Goal: Transaction & Acquisition: Obtain resource

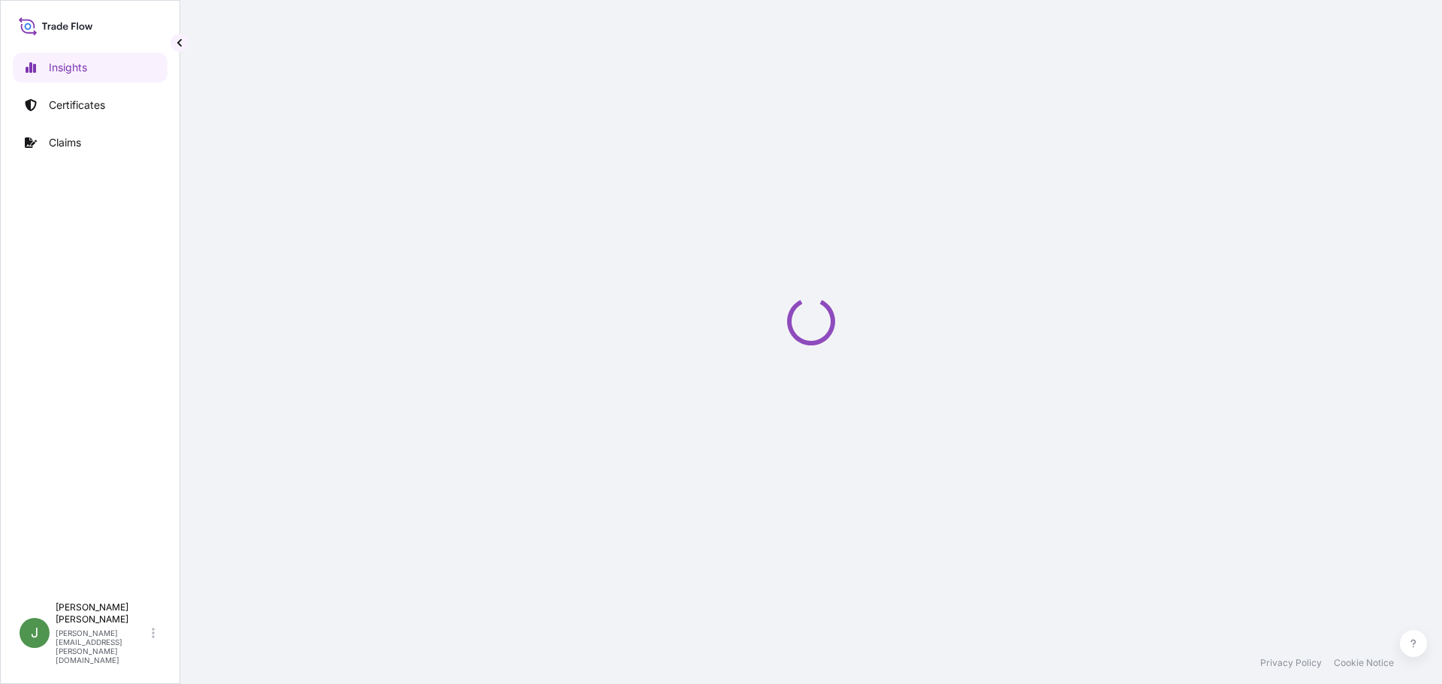
select select "2025"
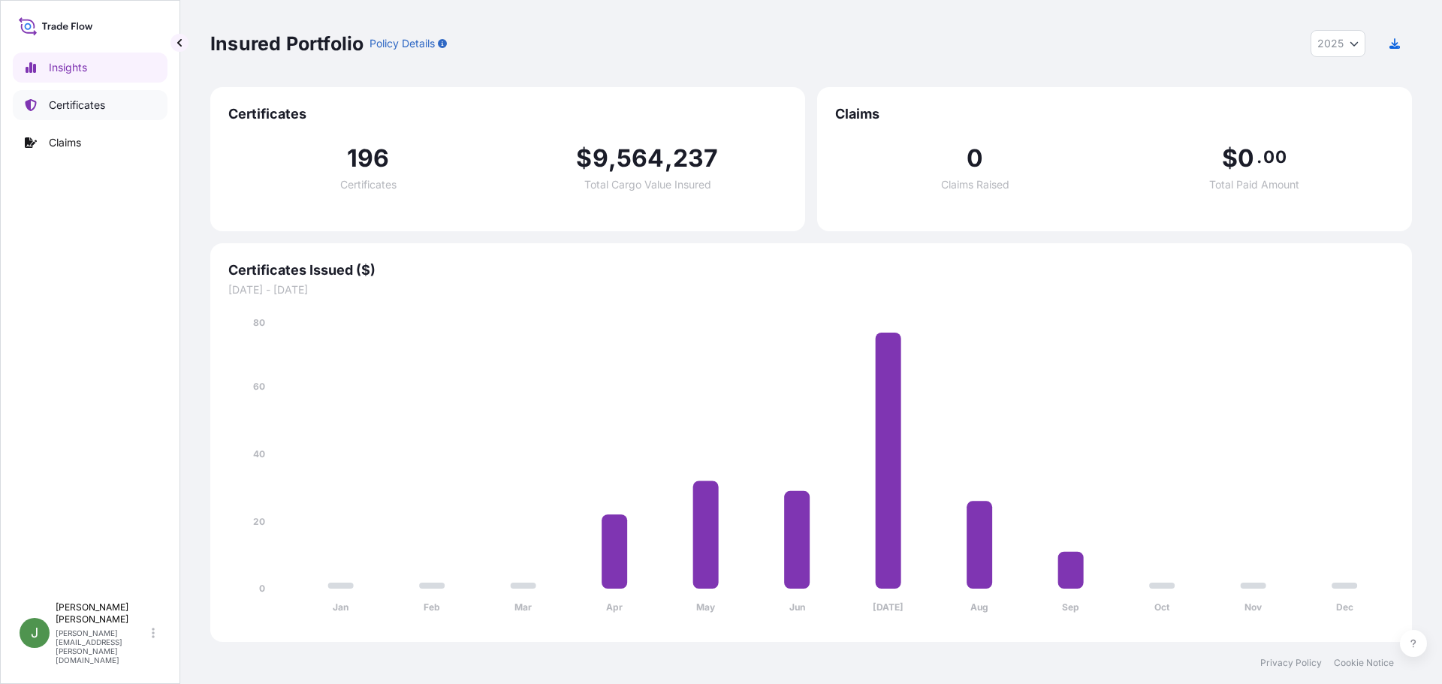
click at [75, 109] on p "Certificates" at bounding box center [77, 105] width 56 height 15
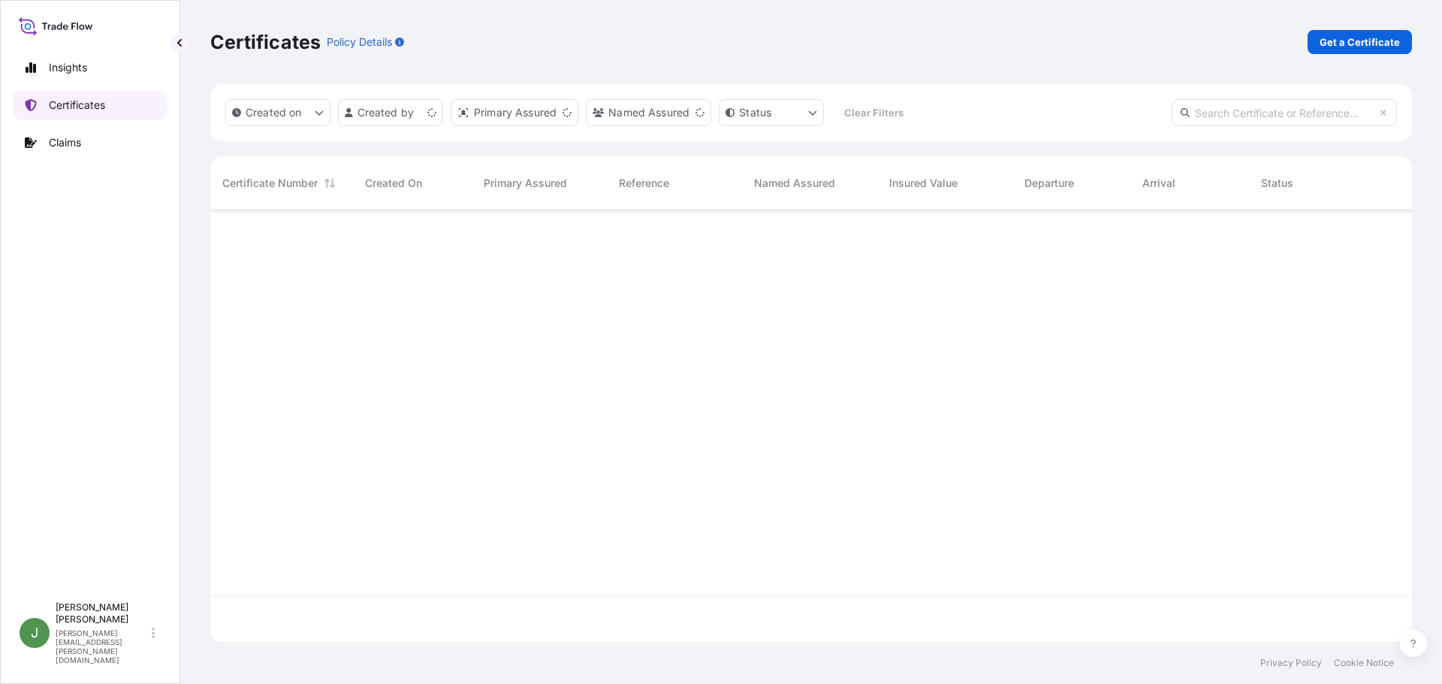
scroll to position [429, 1191]
click at [1374, 44] on p "Get a Certificate" at bounding box center [1360, 42] width 80 height 15
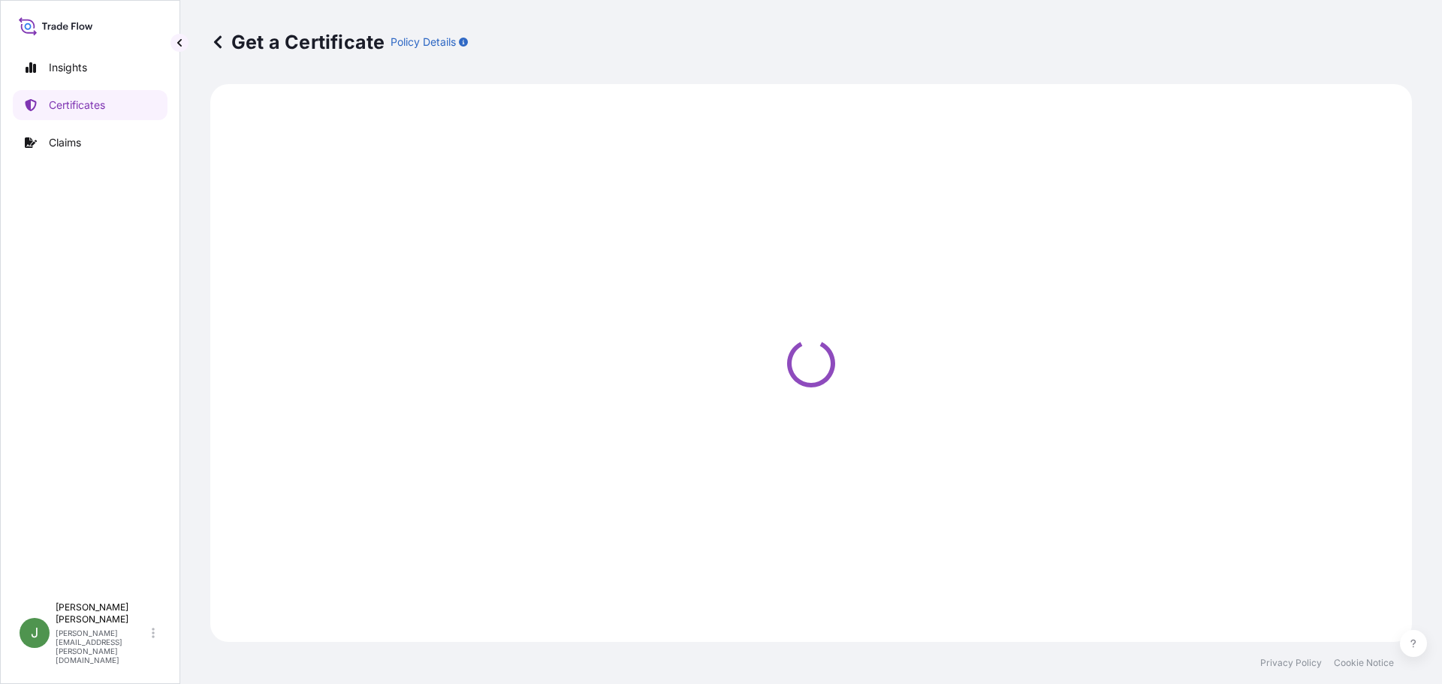
select select "Ocean Vessel"
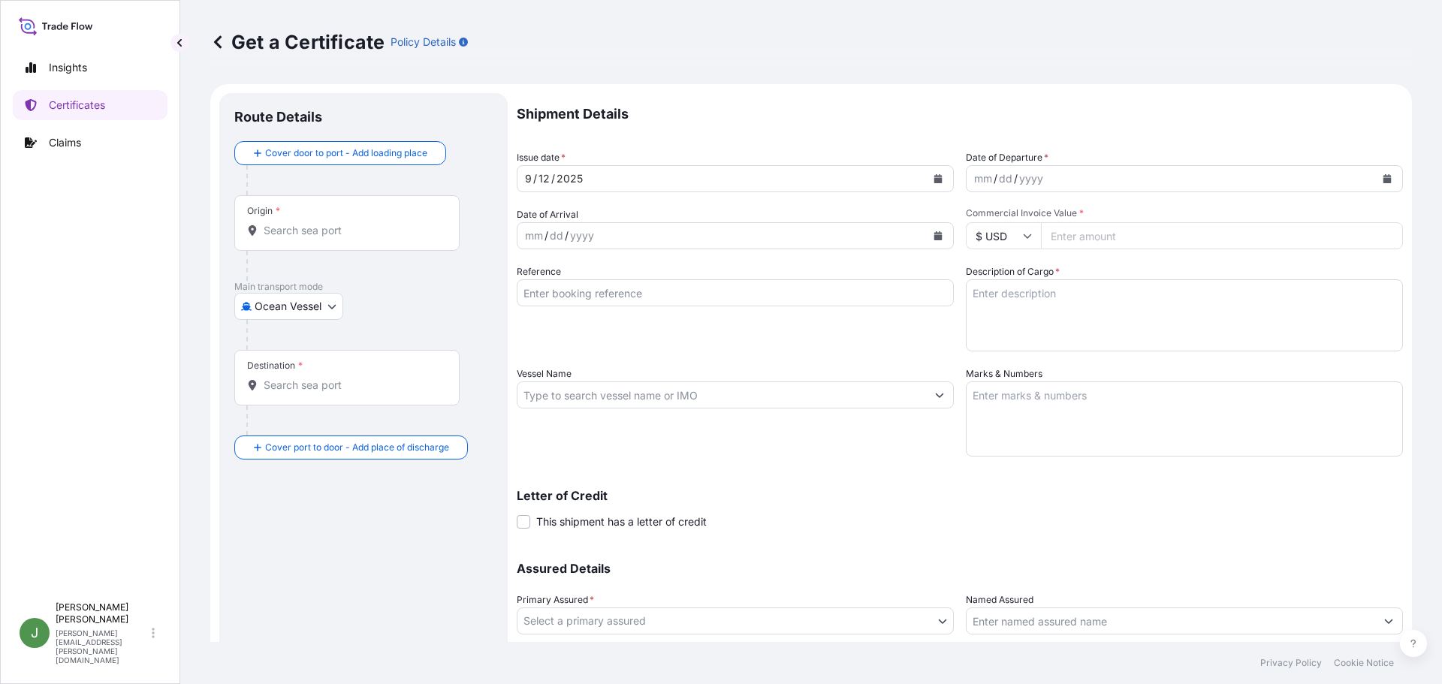
click at [573, 292] on input "Reference" at bounding box center [735, 292] width 437 height 27
paste input "235881"
type input "235881"
click at [1028, 174] on div "yyyy" at bounding box center [1031, 179] width 27 height 18
click at [1179, 178] on div "mm / dd / yyyy" at bounding box center [1171, 178] width 409 height 27
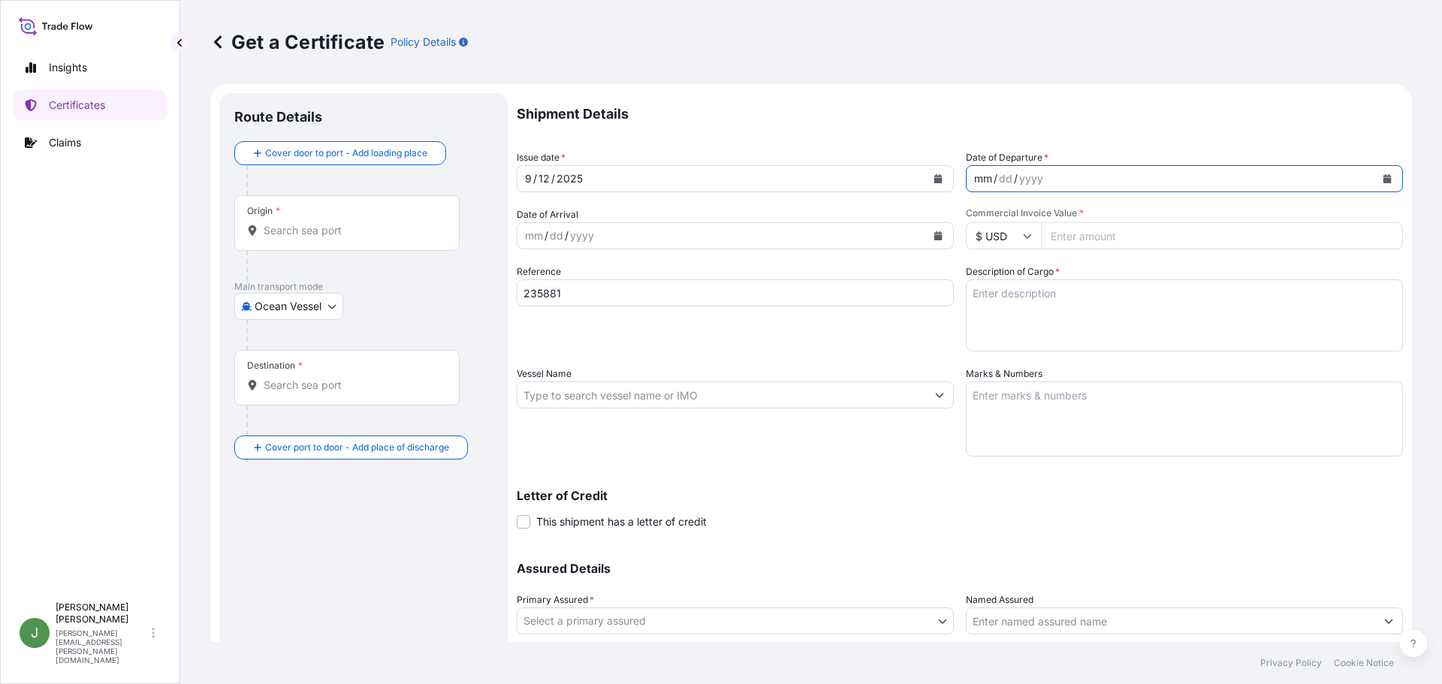
click at [1179, 178] on div "mm / dd / yyyy" at bounding box center [1171, 178] width 409 height 27
click at [1384, 181] on icon "Calendar" at bounding box center [1388, 178] width 8 height 9
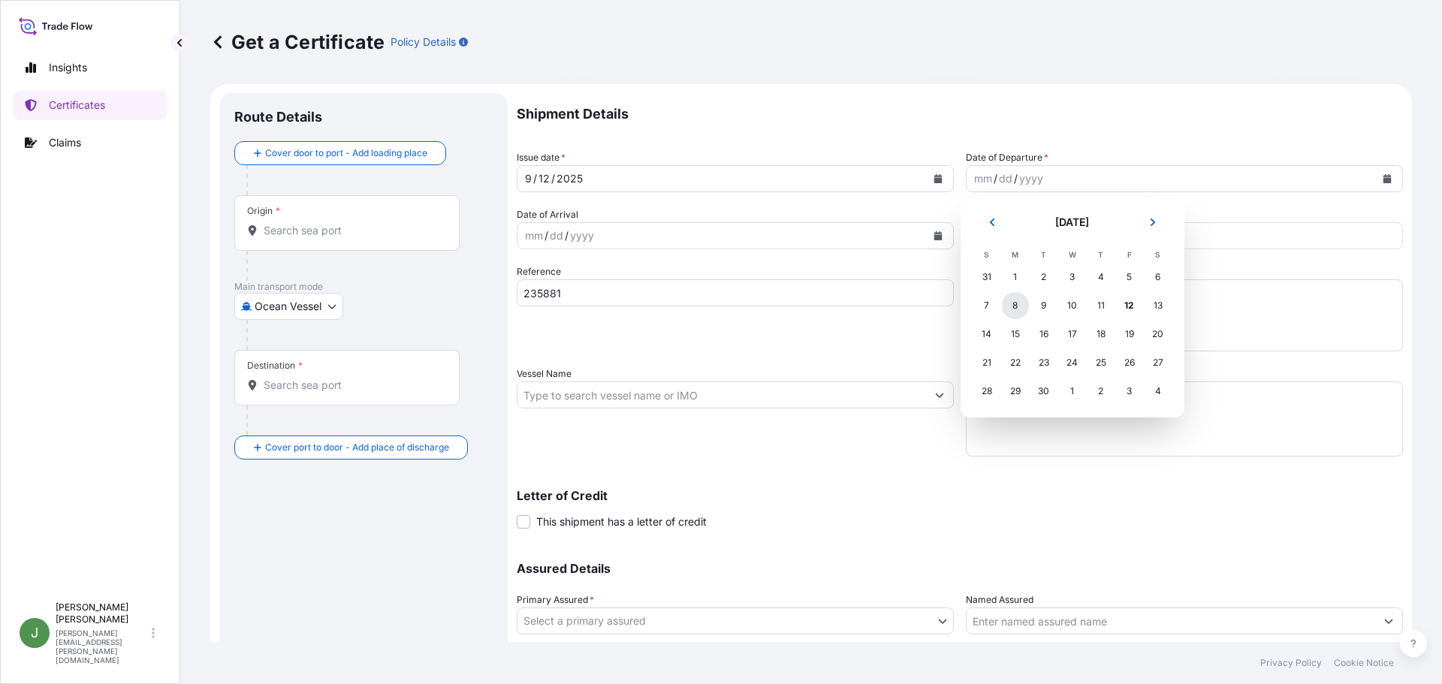
click at [1015, 306] on div "8" at bounding box center [1015, 305] width 27 height 27
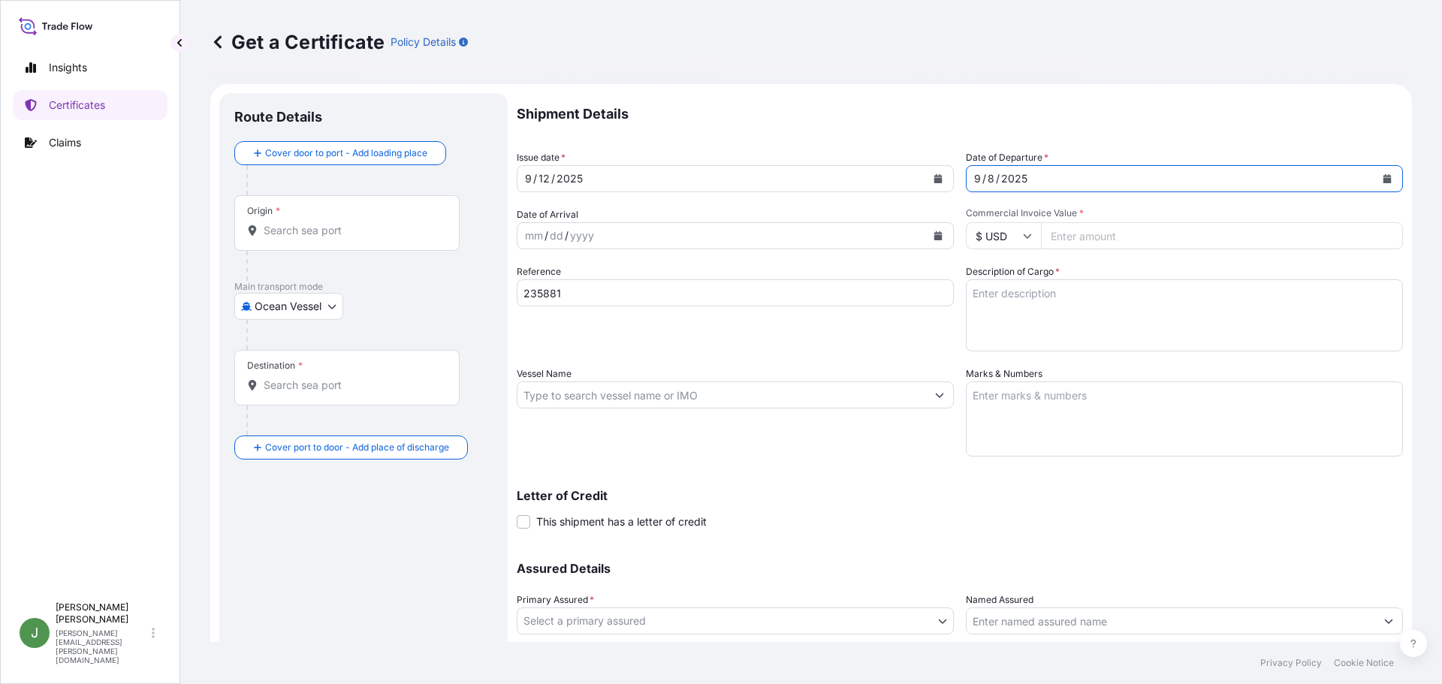
click at [1088, 237] on input "Commercial Invoice Value *" at bounding box center [1222, 235] width 362 height 27
paste input "23187.88"
type input "23187.88"
click at [1005, 298] on textarea "Description of Cargo *" at bounding box center [1184, 315] width 437 height 72
paste textarea "DRUMS LOADED INTO 1 20' CONTAINER(S) CALFAX 10L-45"
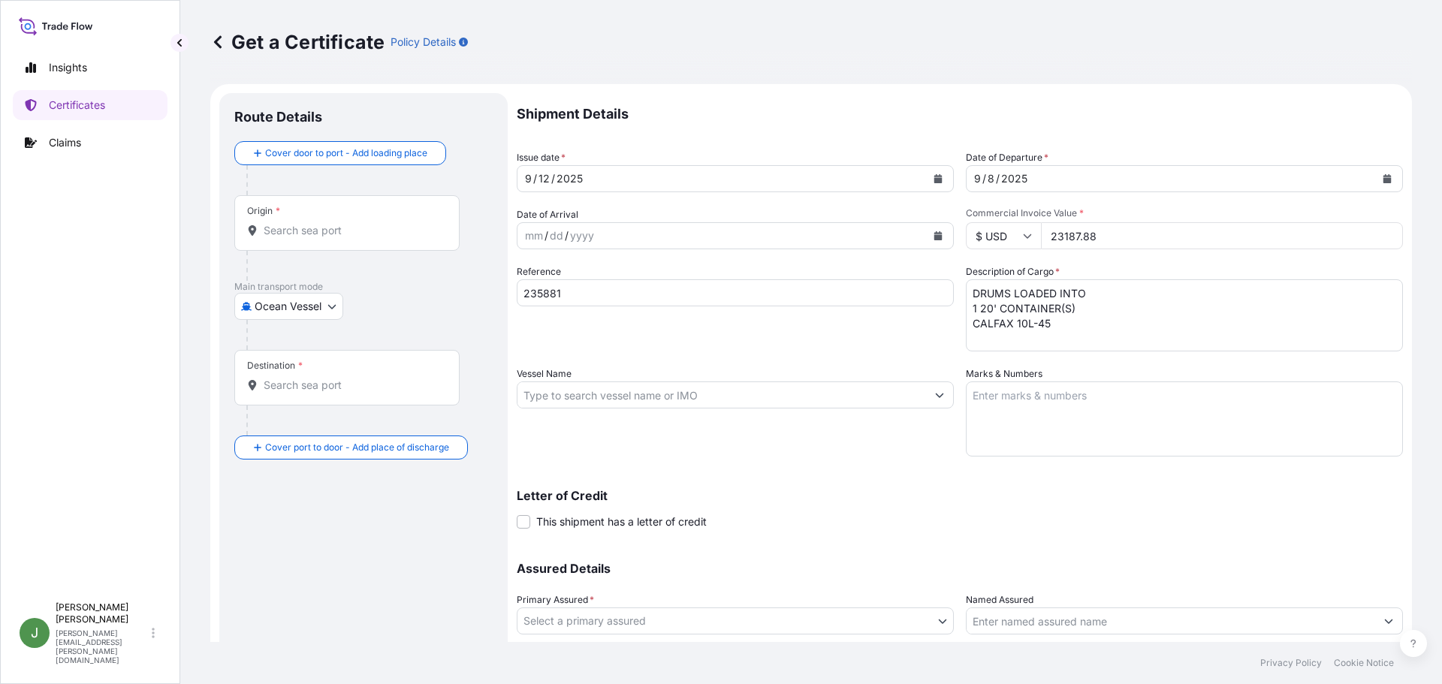
click at [1061, 318] on textarea "DRUMS LOADED INTO 1 20' CONTAINER(S) CALFAX 10L-45" at bounding box center [1184, 315] width 437 height 72
paste textarea "UN3082, ENVIRONMENTALLY HAZARDOUS SUBSTANCE, LIQUID, N.O.S. (DECYL DIPHENYL OXI…"
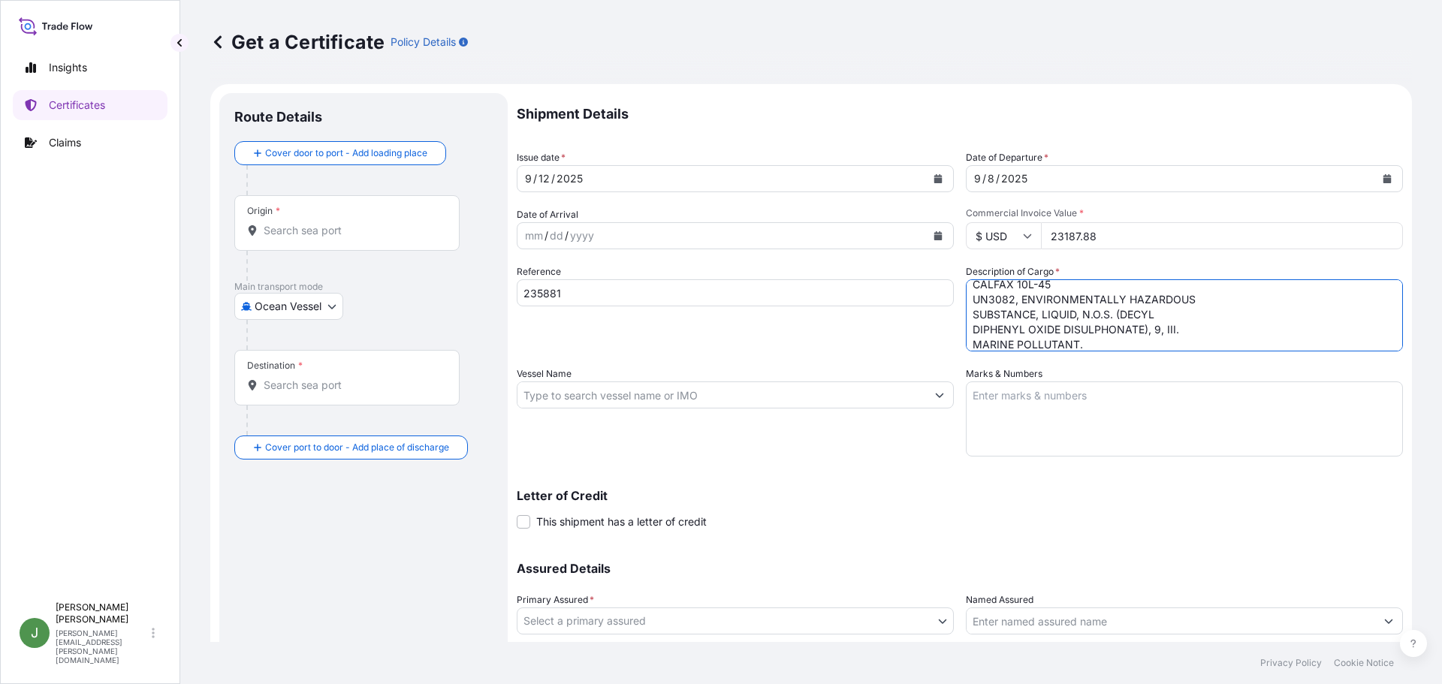
type textarea "DRUMS LOADED INTO 1 20' CONTAINER(S) CALFAX 10L-45 UN3082, ENVIRONMENTALLY HAZA…"
click at [1067, 403] on textarea "Marks & Numbers" at bounding box center [1184, 419] width 437 height 75
paste textarea "10420839734"
type textarea "10420839734"
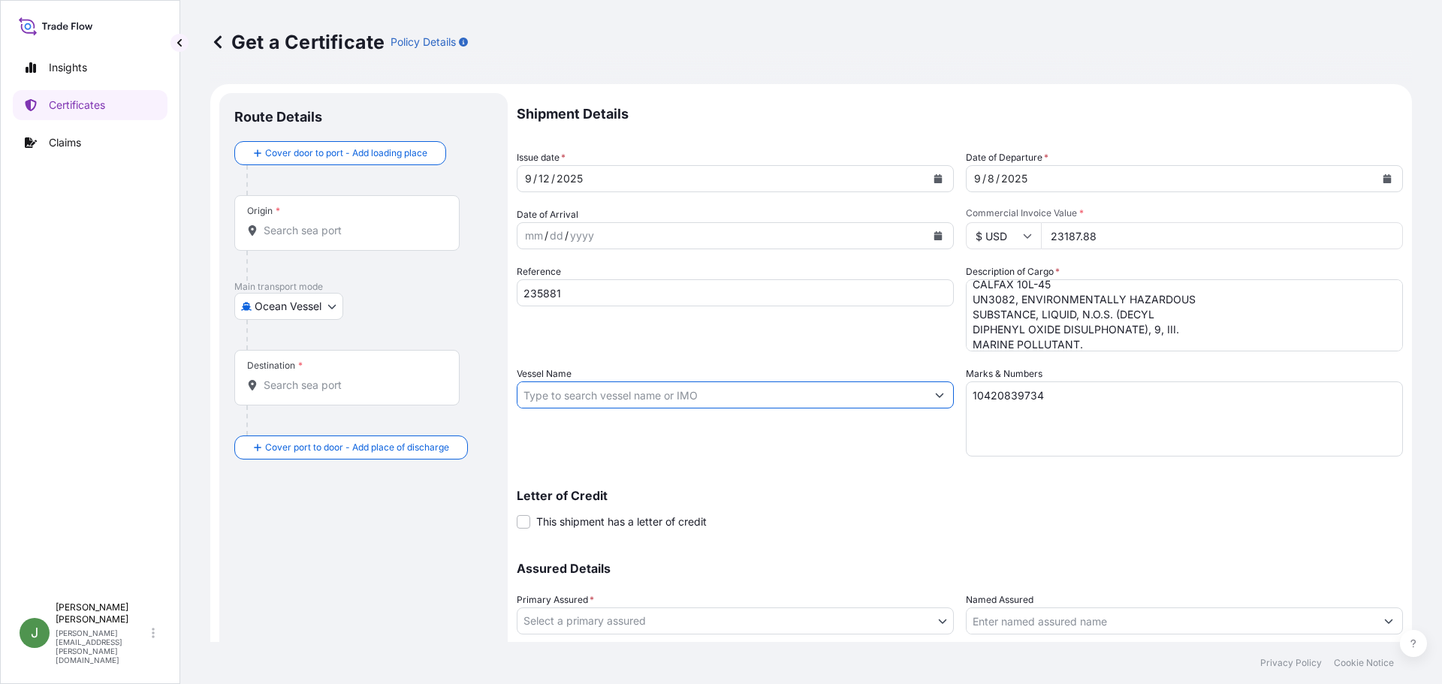
click at [661, 383] on input "Vessel Name" at bounding box center [722, 395] width 409 height 27
paste input "ONE THESEUS"
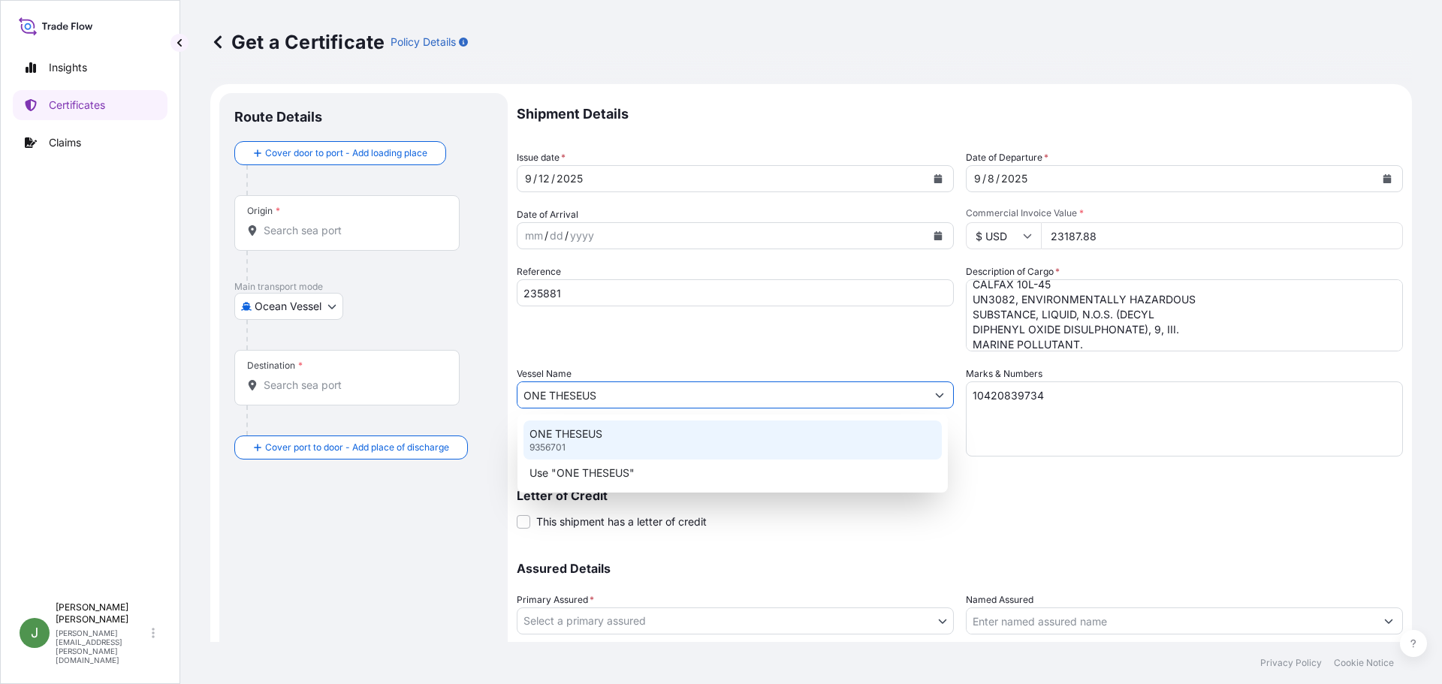
click at [684, 440] on div "ONE THESEUS 9356701" at bounding box center [733, 440] width 418 height 39
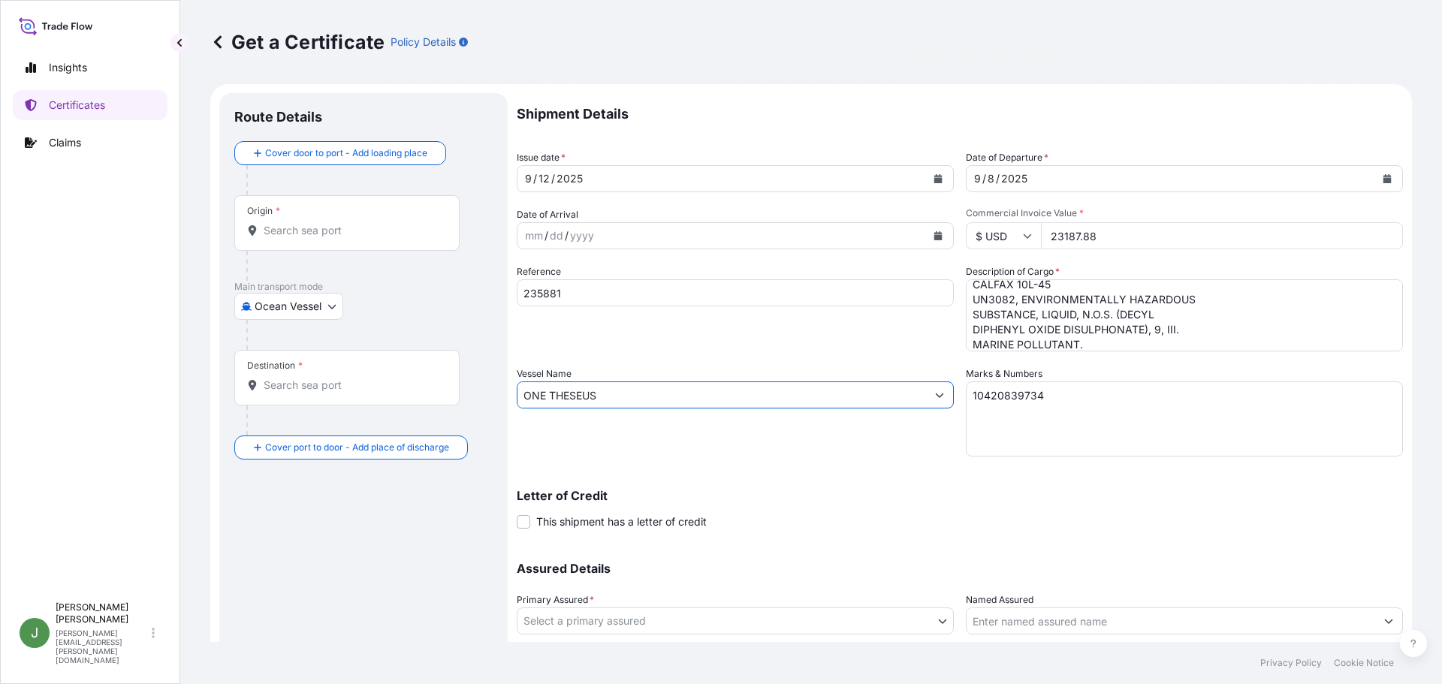
scroll to position [104, 0]
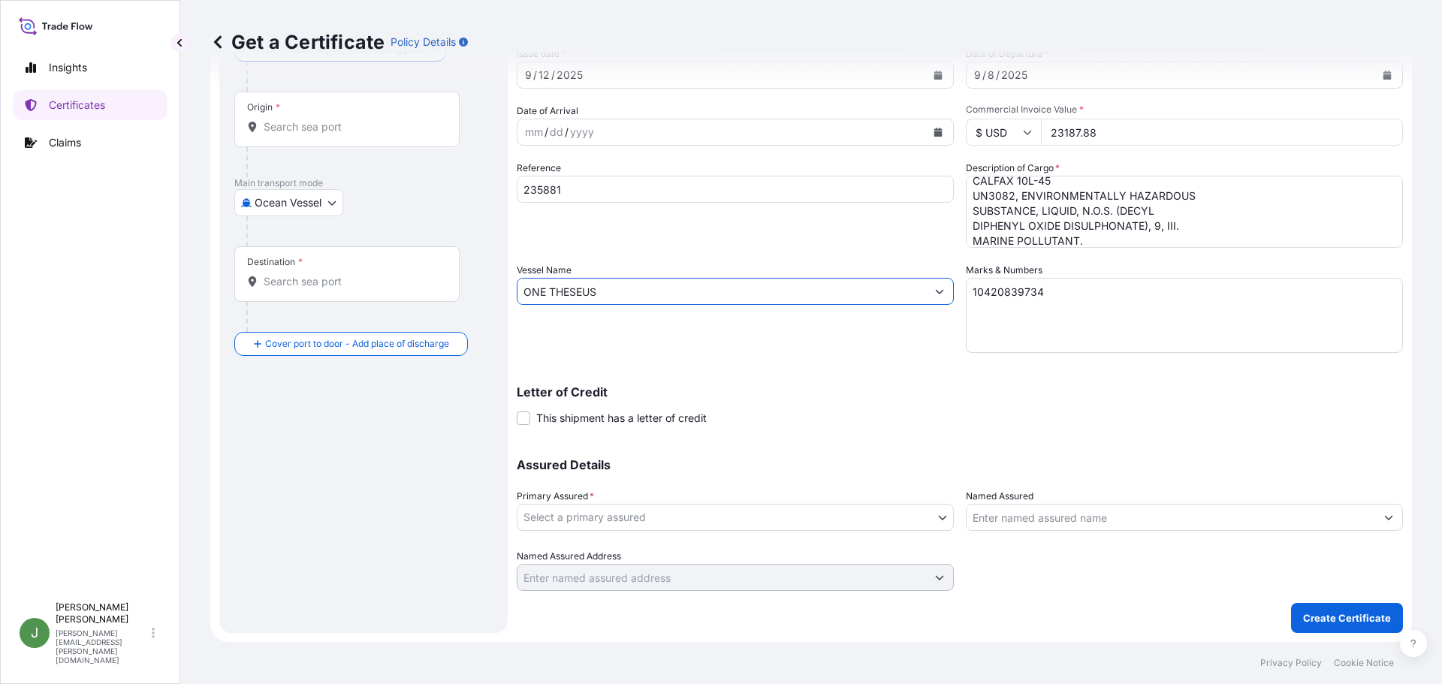
type input "ONE THESEUS"
click at [814, 516] on body "0 options available. 2 options available. Insights Certificates Claims J [PERSO…" at bounding box center [721, 342] width 1442 height 684
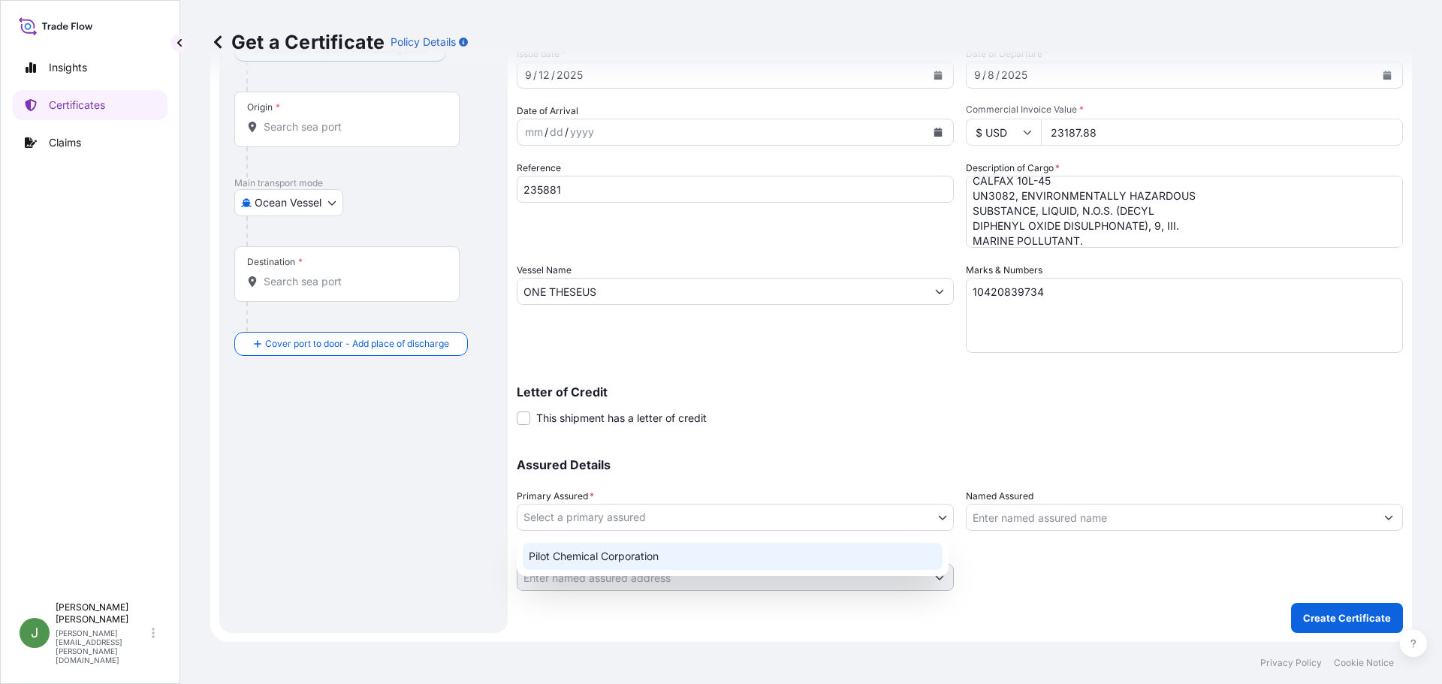
click at [745, 562] on div "Pilot Chemical Corporation" at bounding box center [733, 556] width 420 height 27
select select "31545"
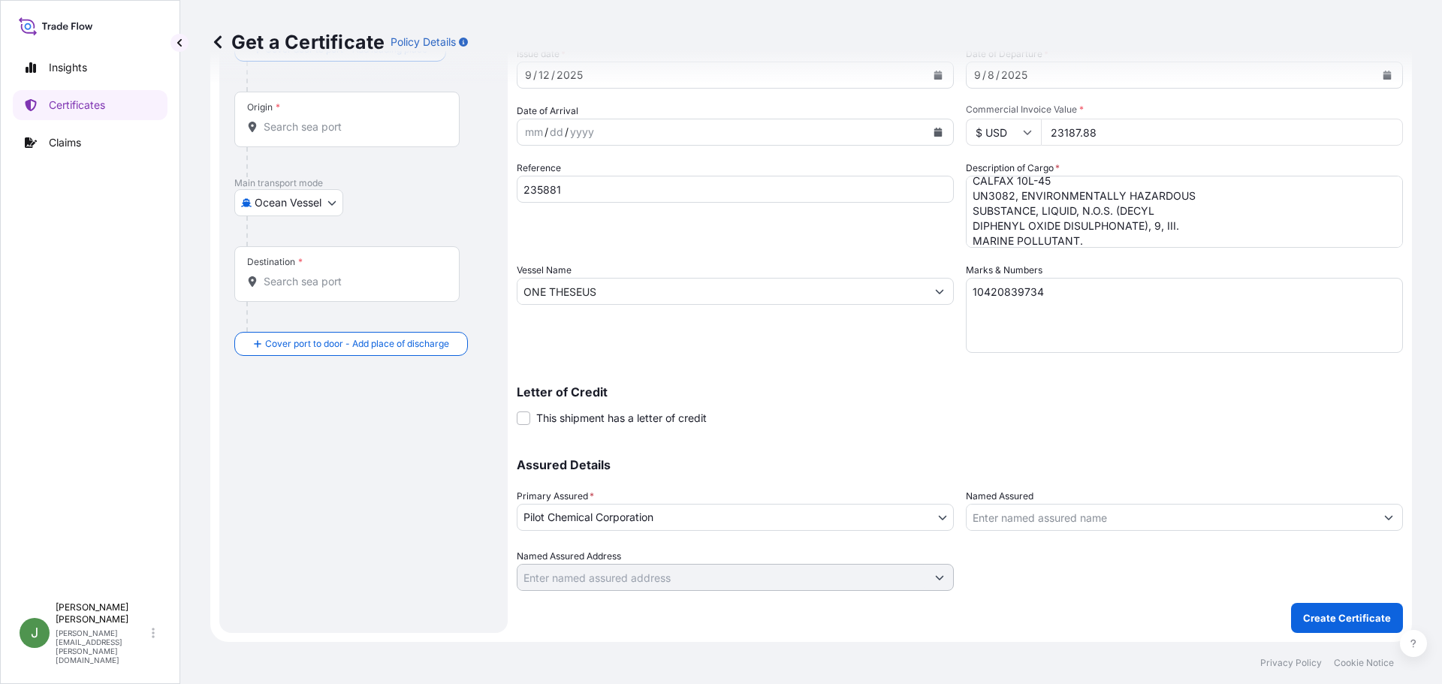
click at [1029, 522] on input "Named Assured" at bounding box center [1171, 517] width 409 height 27
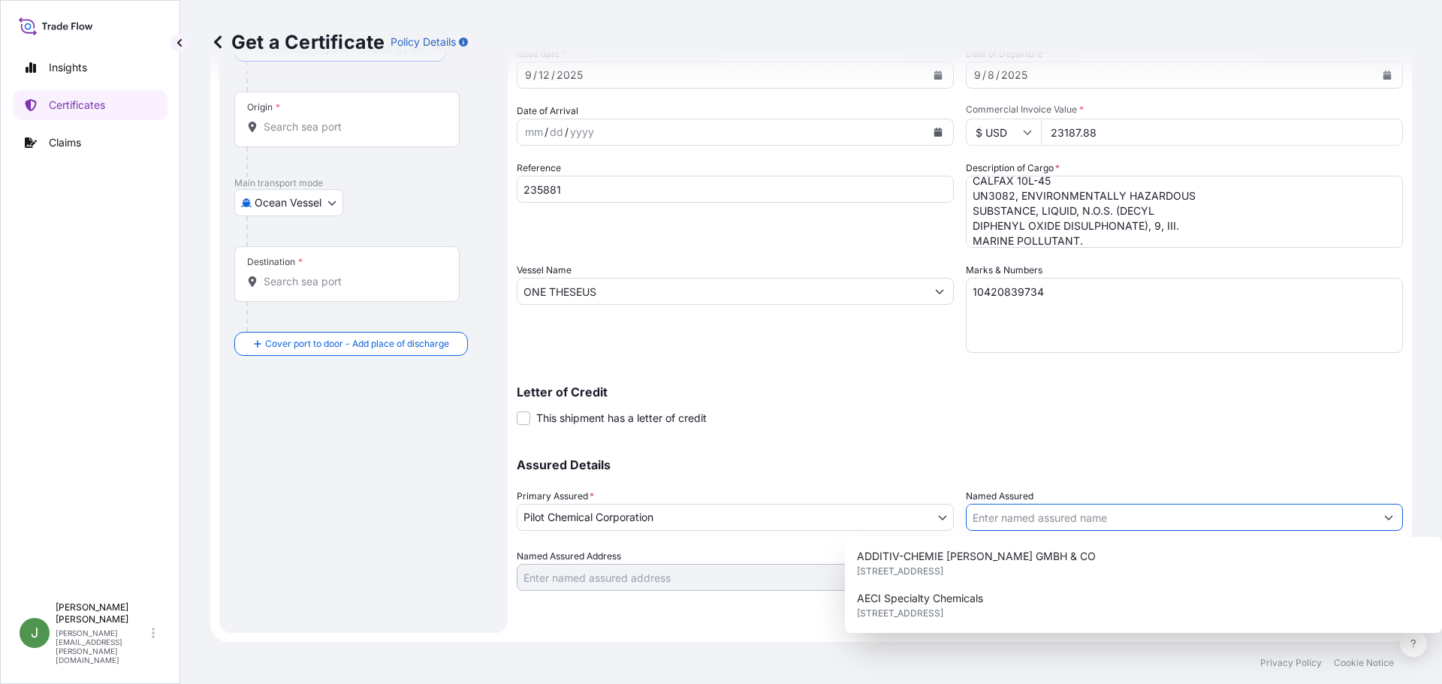
paste input "[PERSON_NAME] & [PERSON_NAME] ([GEOGRAPHIC_DATA]) LTD."
type input "[PERSON_NAME] & [PERSON_NAME] ([GEOGRAPHIC_DATA]) LTD."
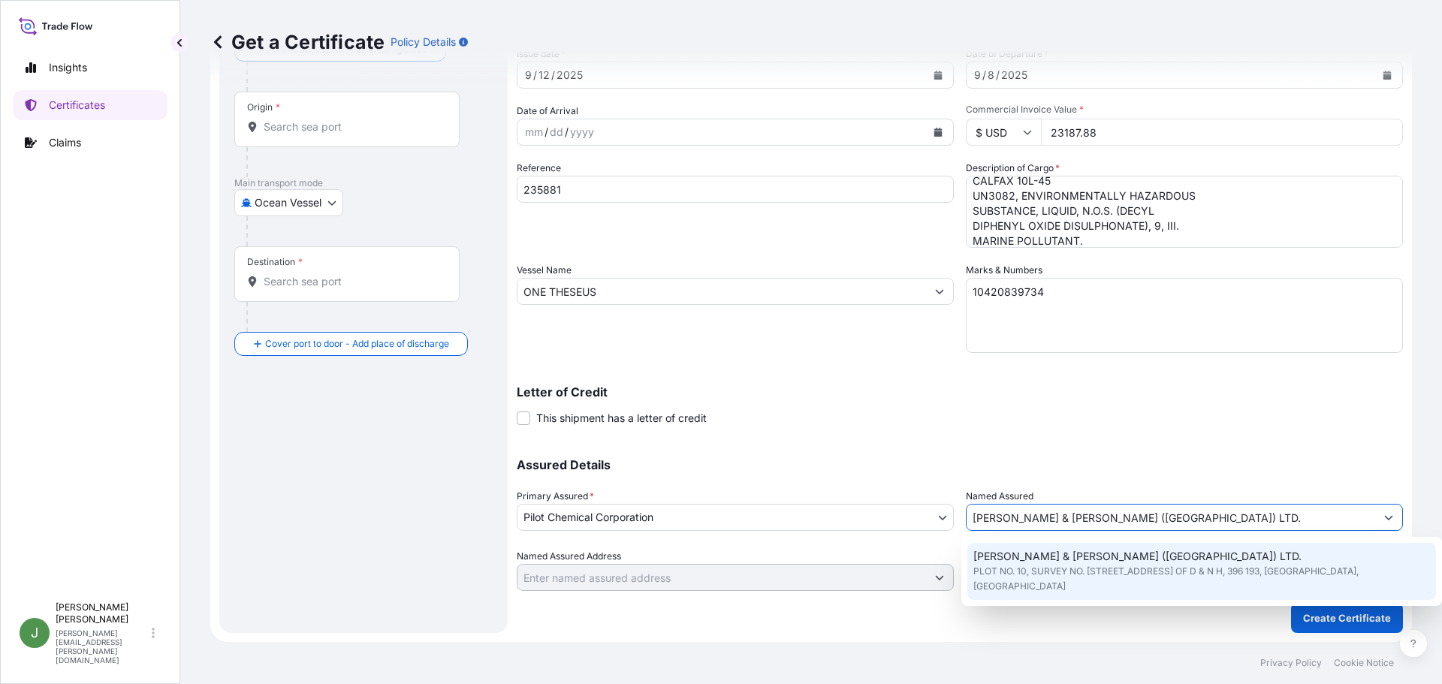
click at [1131, 565] on span "PLOT NO. 10, SURVEY NO. [STREET_ADDRESS] OF D & N H, 396 193, [GEOGRAPHIC_DATA]…" at bounding box center [1201, 579] width 457 height 30
type input "PLOT NO. 10, SURVEY NO. [STREET_ADDRESS] OF D & N H"
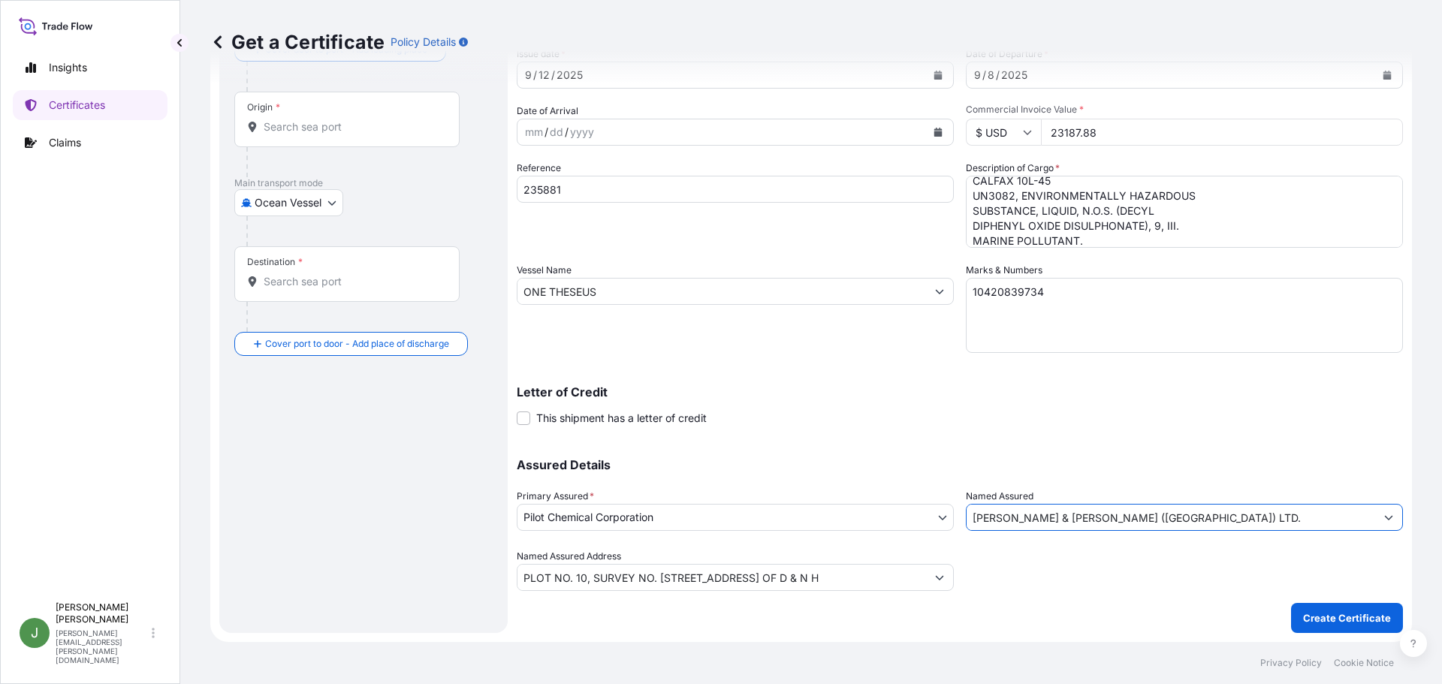
scroll to position [0, 0]
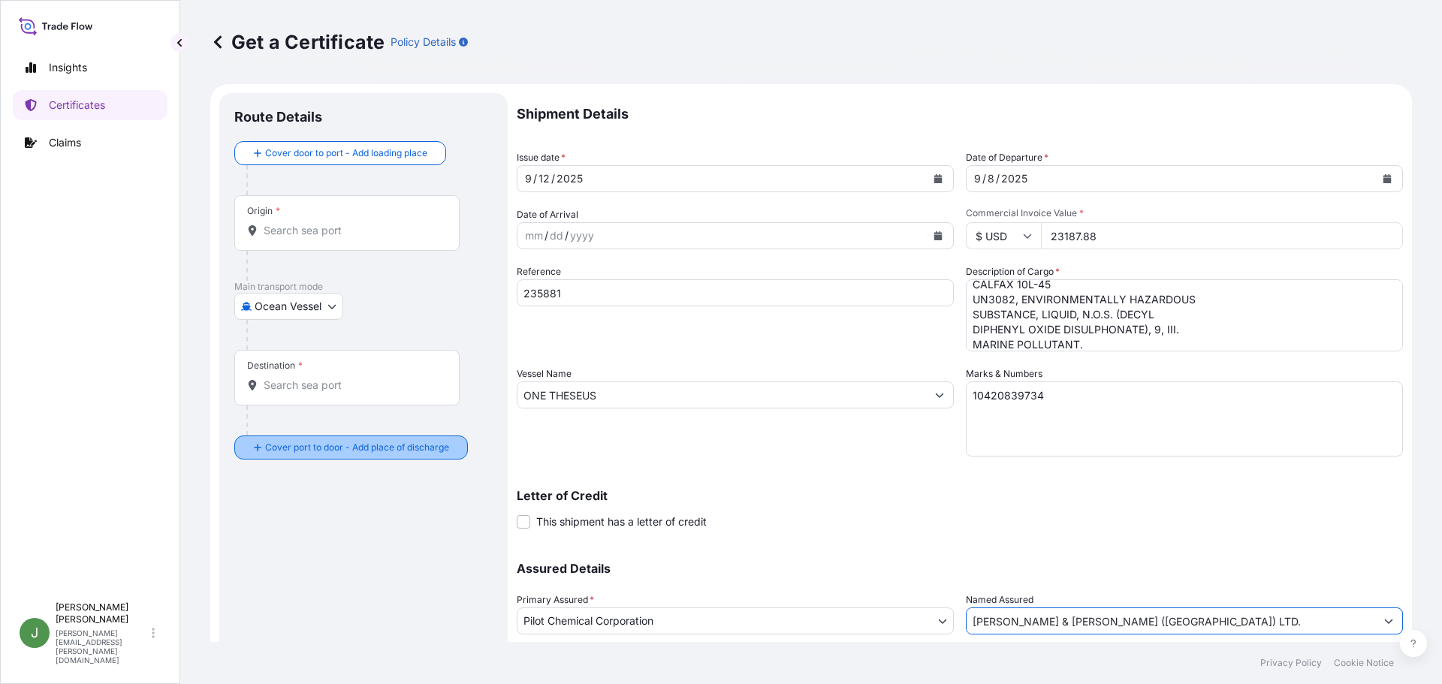
type input "[PERSON_NAME] & [PERSON_NAME] ([GEOGRAPHIC_DATA]) LTD."
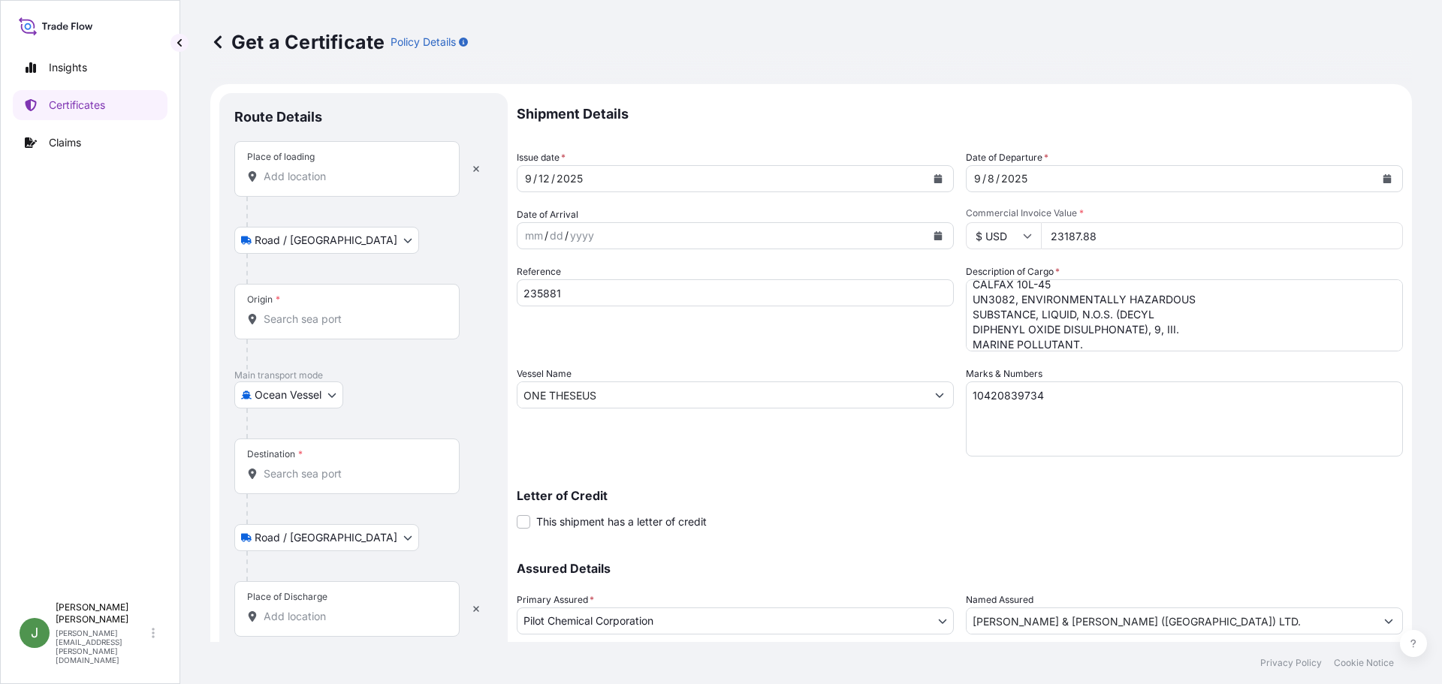
click at [299, 179] on input "Place of loading" at bounding box center [352, 176] width 177 height 15
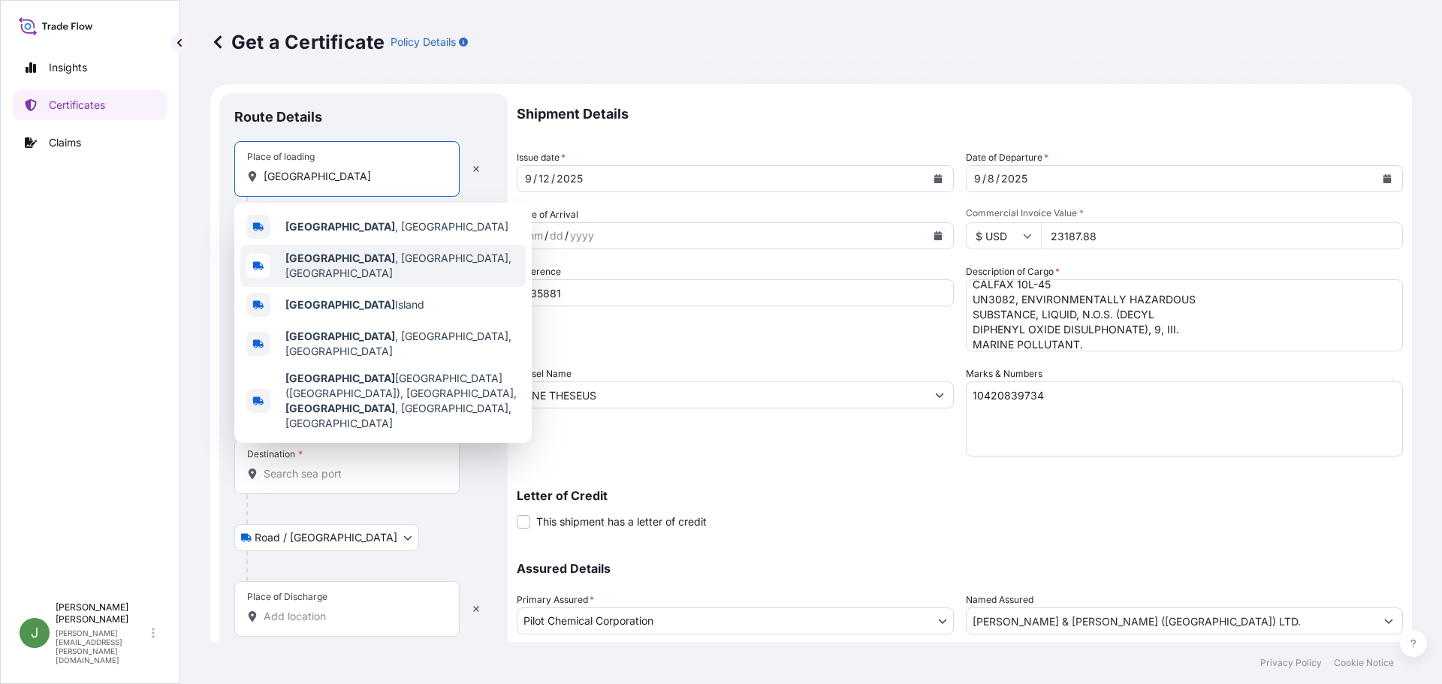
click at [324, 264] on span "[GEOGRAPHIC_DATA] , [GEOGRAPHIC_DATA], [GEOGRAPHIC_DATA]" at bounding box center [402, 266] width 234 height 30
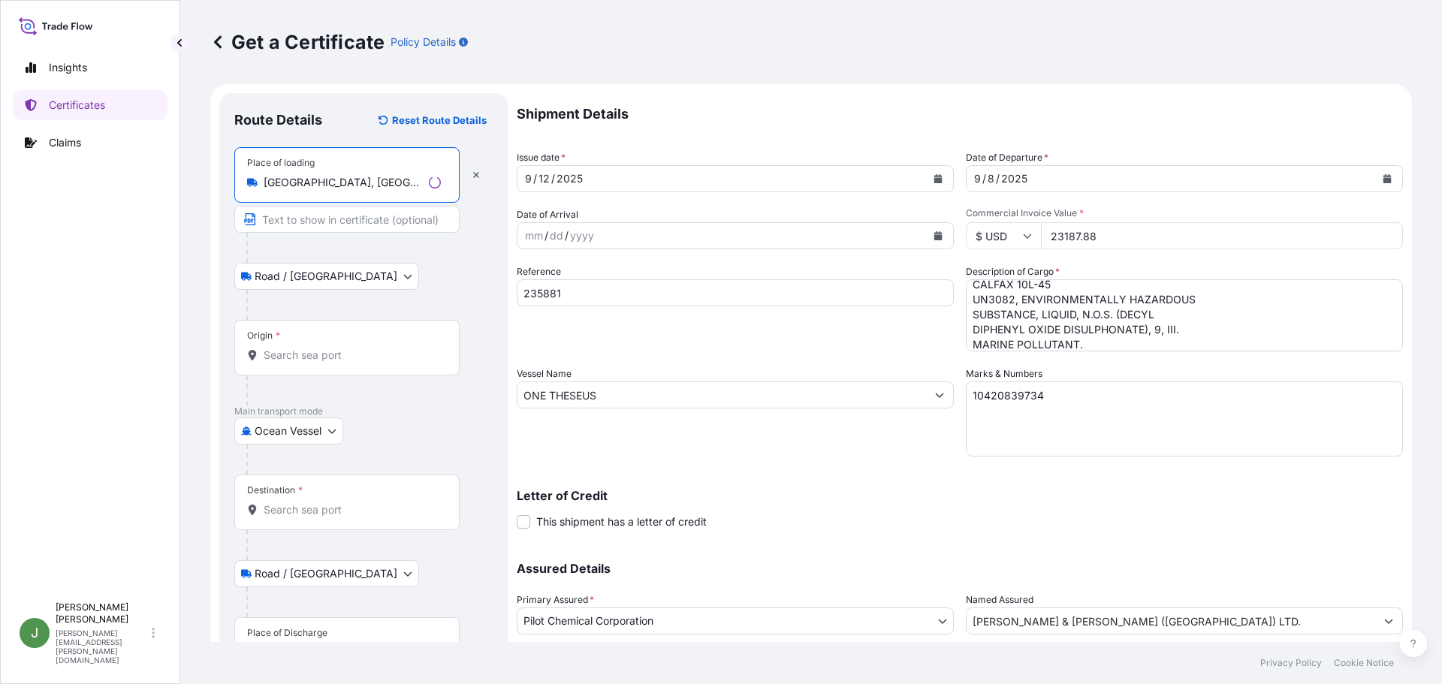
type input "[GEOGRAPHIC_DATA], [GEOGRAPHIC_DATA], [GEOGRAPHIC_DATA]"
click at [282, 345] on div "Origin *" at bounding box center [346, 348] width 225 height 56
click at [282, 348] on input "Origin *" at bounding box center [352, 355] width 177 height 15
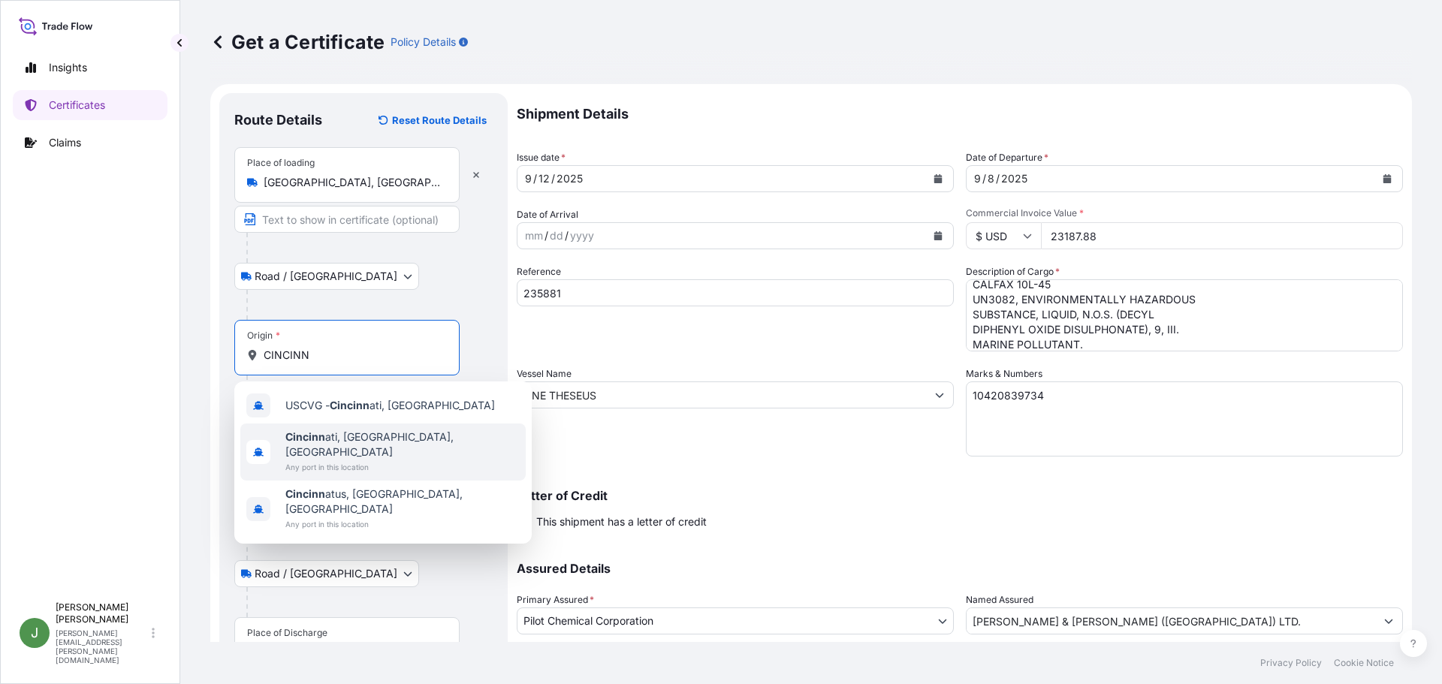
click at [358, 460] on span "Any port in this location" at bounding box center [402, 467] width 234 height 15
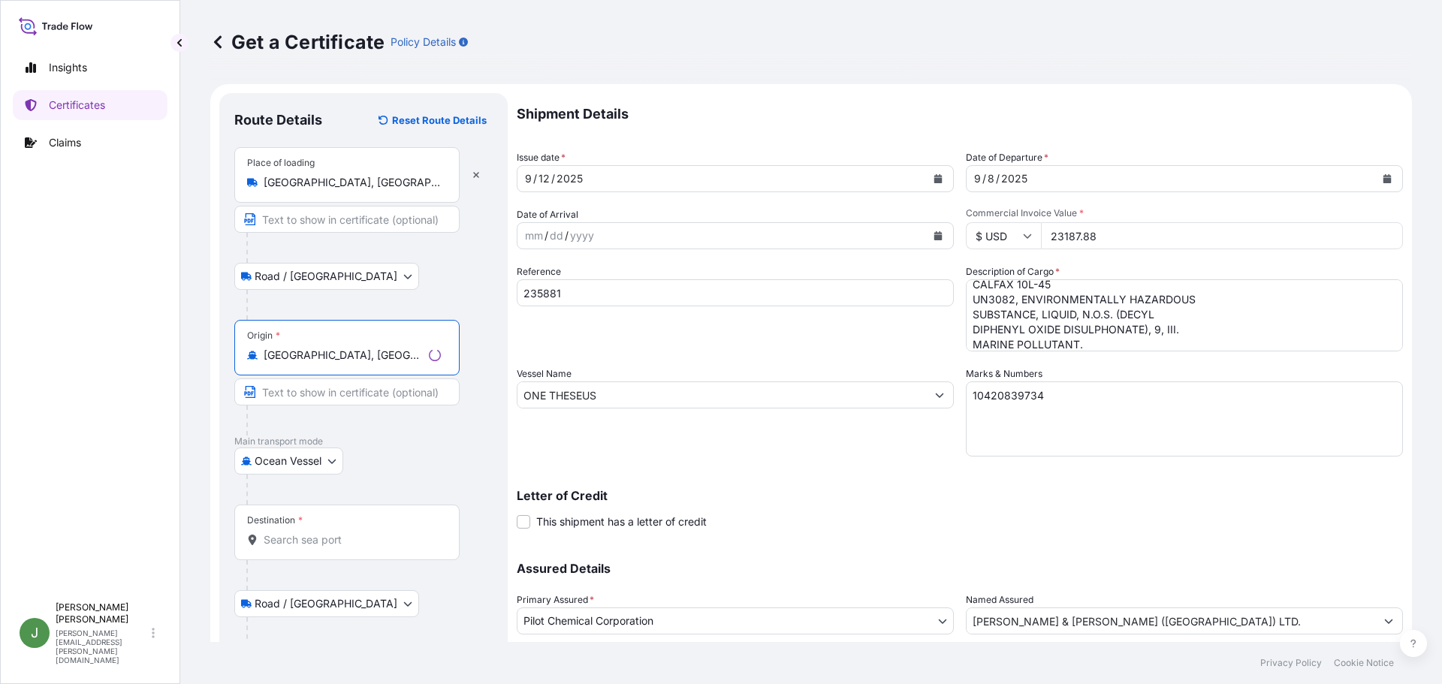
scroll to position [104, 0]
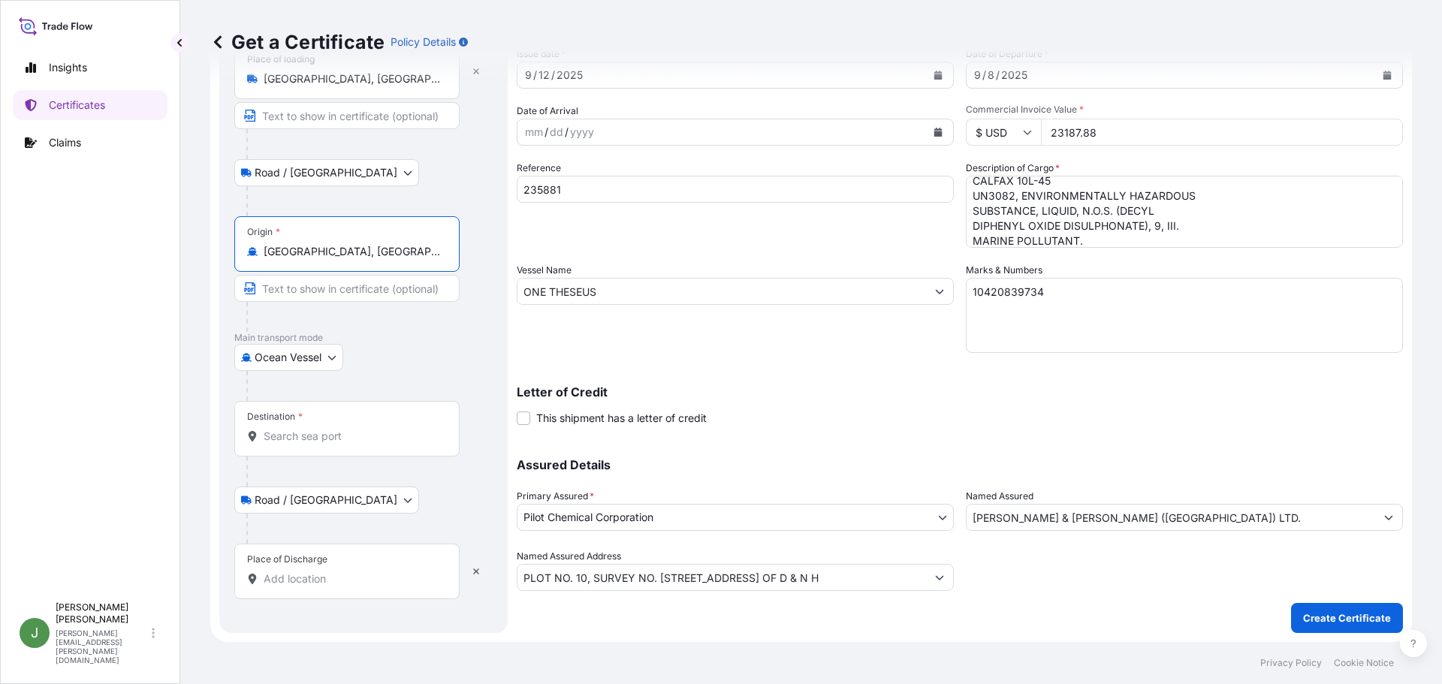
type input "[GEOGRAPHIC_DATA], [GEOGRAPHIC_DATA], [GEOGRAPHIC_DATA]"
click at [283, 430] on input "Destination *" at bounding box center [352, 436] width 177 height 15
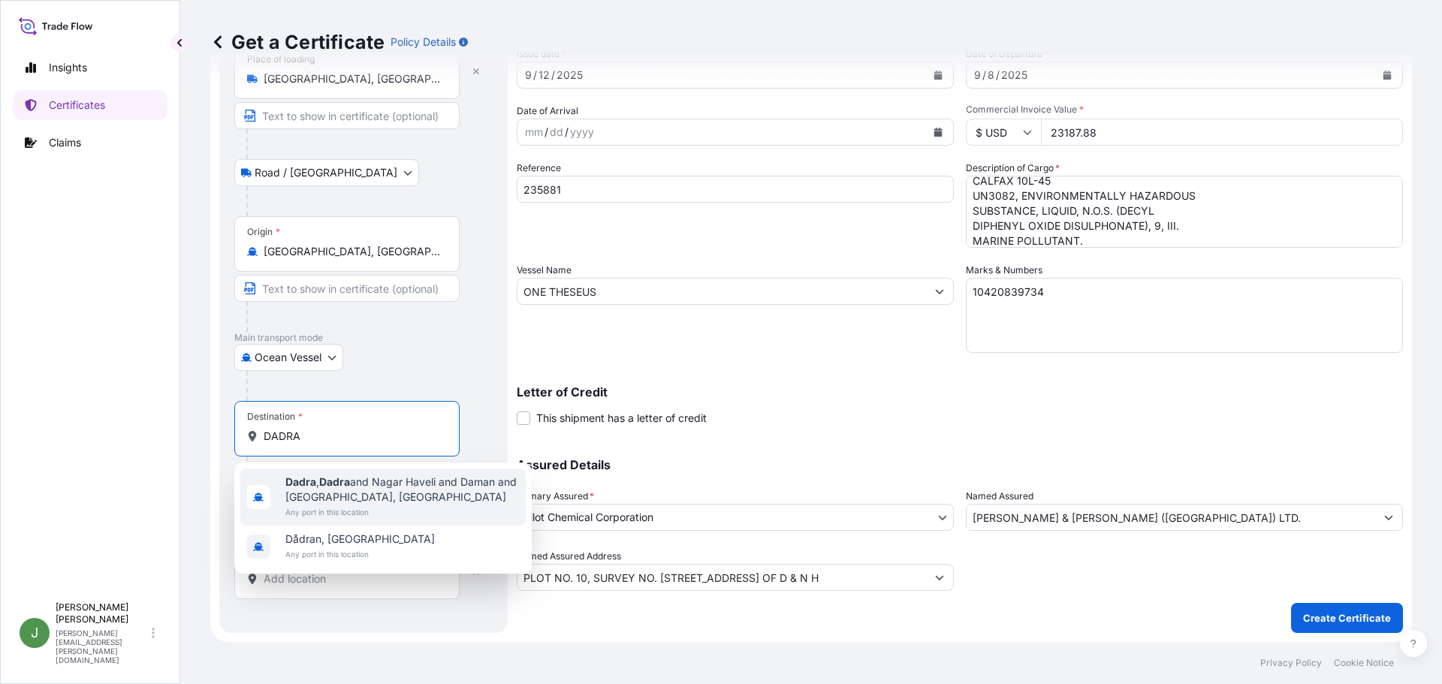
click at [368, 483] on span "Dadra , Dadra and Nagar Haveli and Daman and [GEOGRAPHIC_DATA], [GEOGRAPHIC_DAT…" at bounding box center [402, 490] width 234 height 30
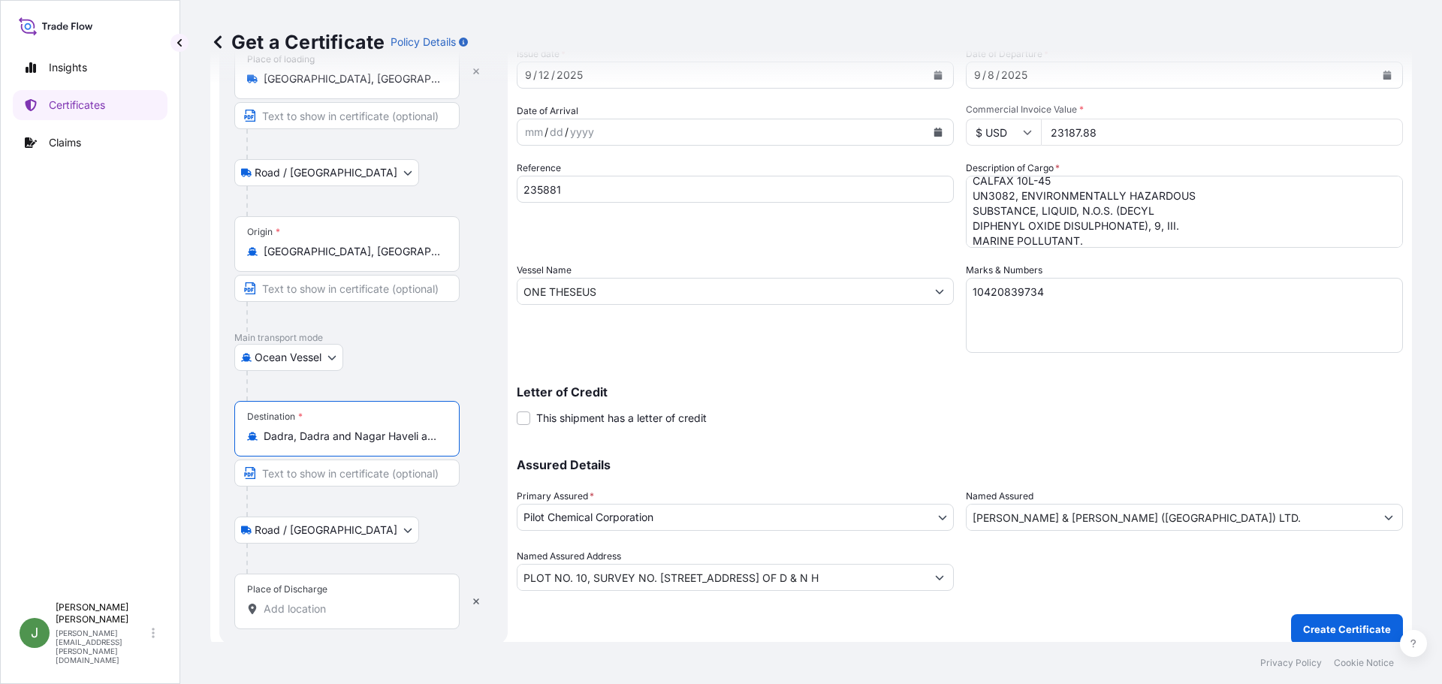
type input "Dadra, Dadra and Nagar Haveli and Daman and [GEOGRAPHIC_DATA], [GEOGRAPHIC_DATA]"
click at [305, 608] on input "Place of Discharge" at bounding box center [352, 609] width 177 height 15
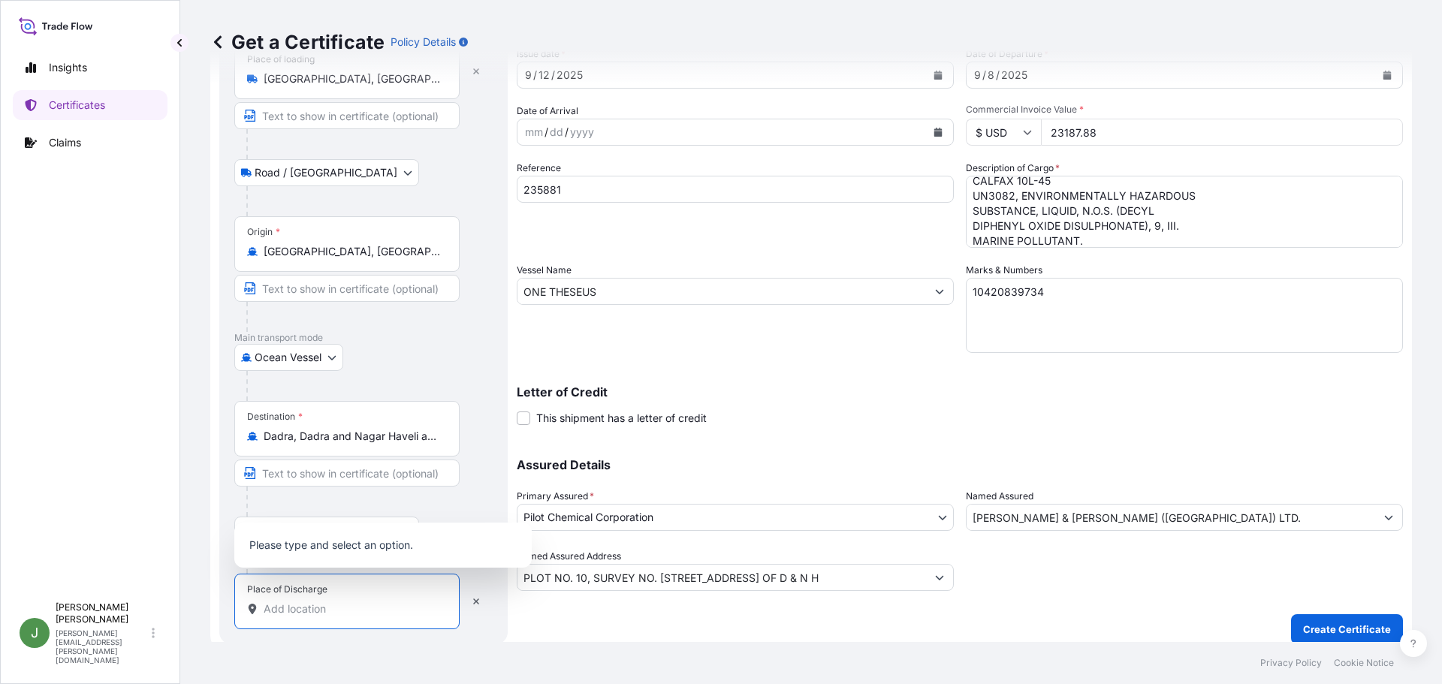
scroll to position [115, 0]
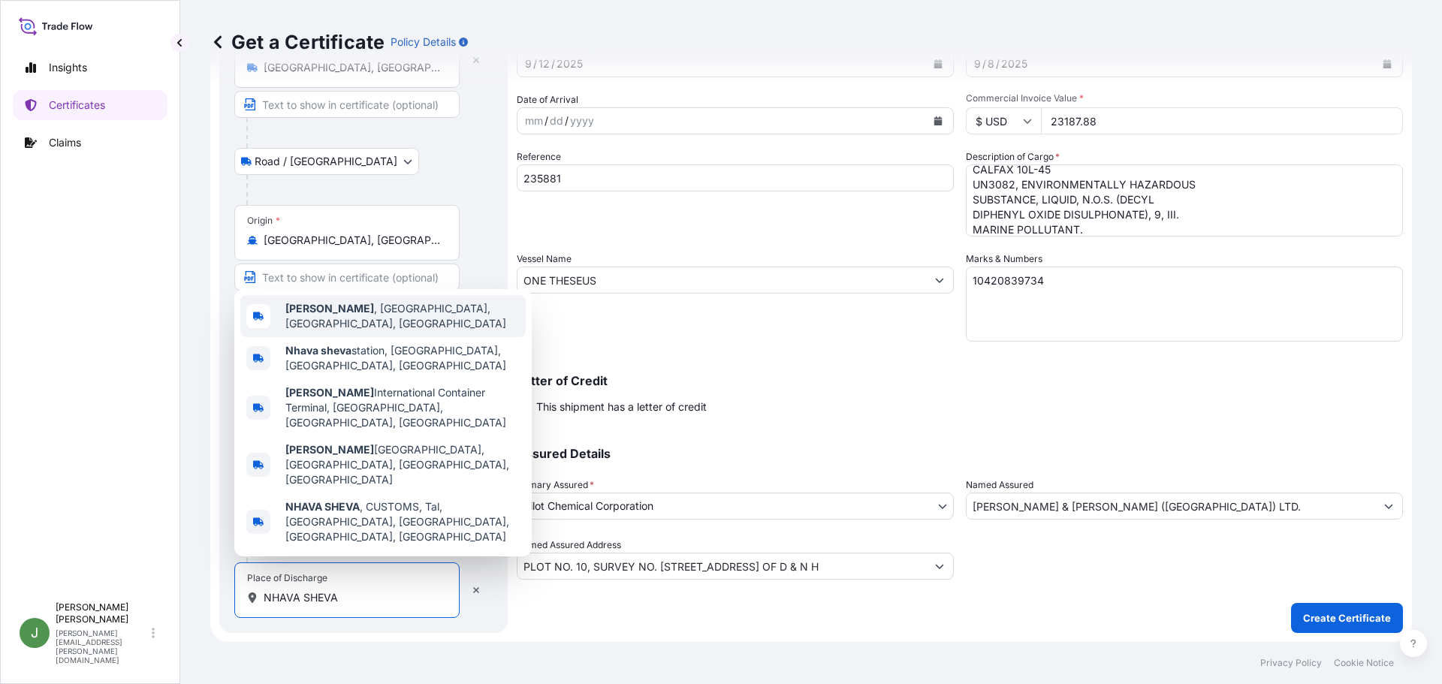
click at [387, 331] on span "[GEOGRAPHIC_DATA] , [GEOGRAPHIC_DATA], [GEOGRAPHIC_DATA], [GEOGRAPHIC_DATA]" at bounding box center [402, 316] width 234 height 30
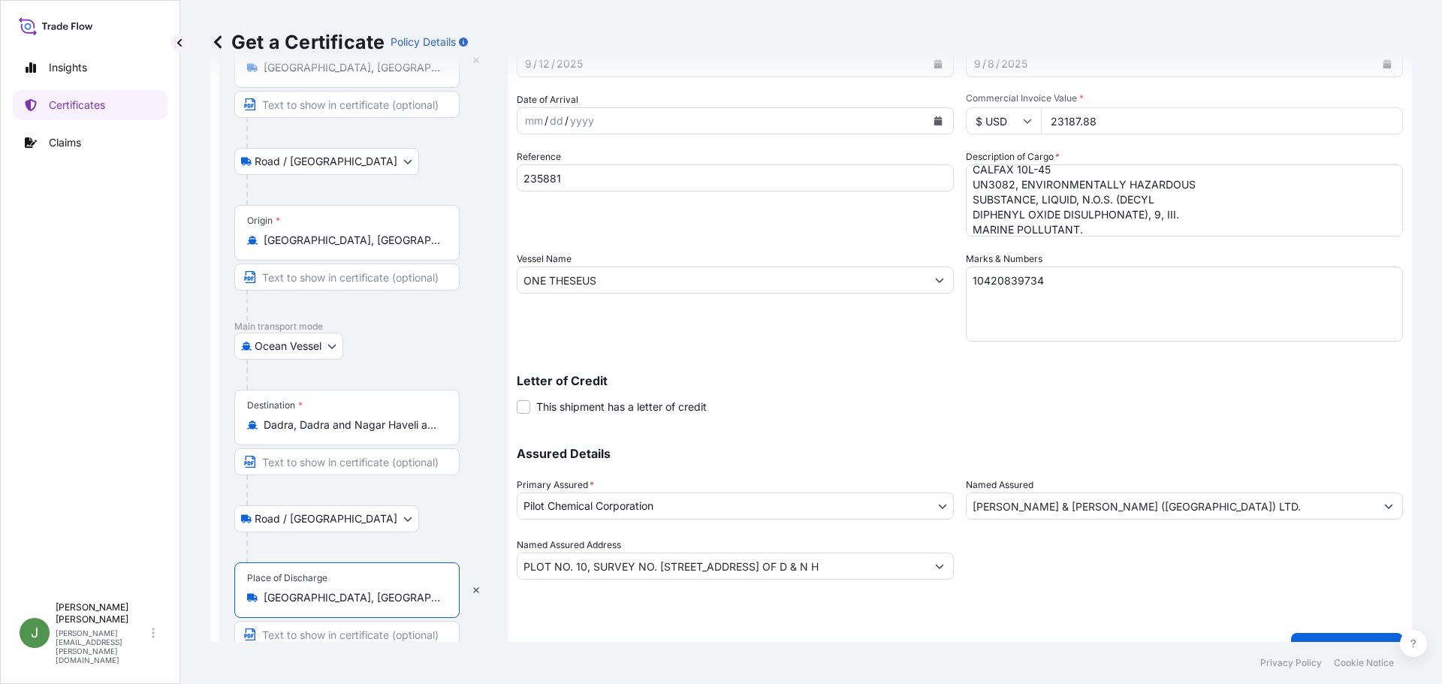
scroll to position [145, 0]
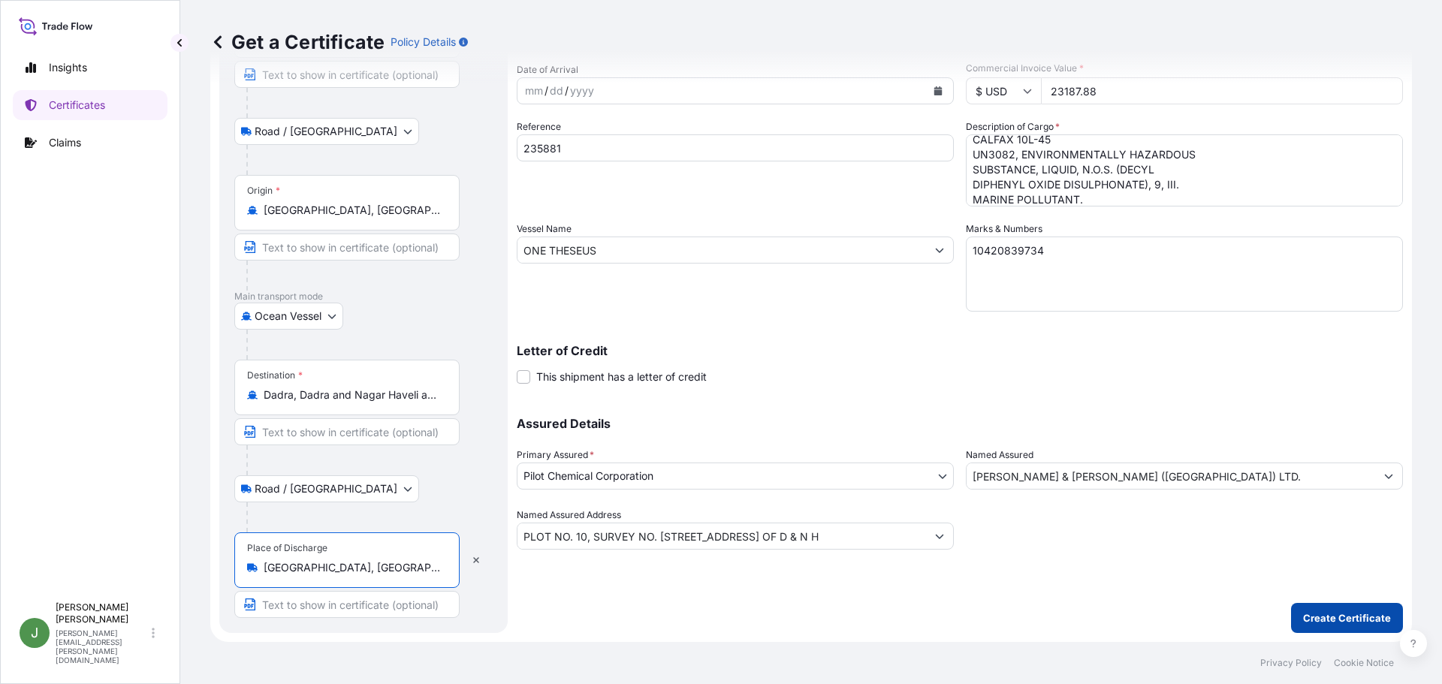
type input "[GEOGRAPHIC_DATA], [GEOGRAPHIC_DATA], [GEOGRAPHIC_DATA], [GEOGRAPHIC_DATA]"
click at [1318, 620] on p "Create Certificate" at bounding box center [1347, 618] width 88 height 15
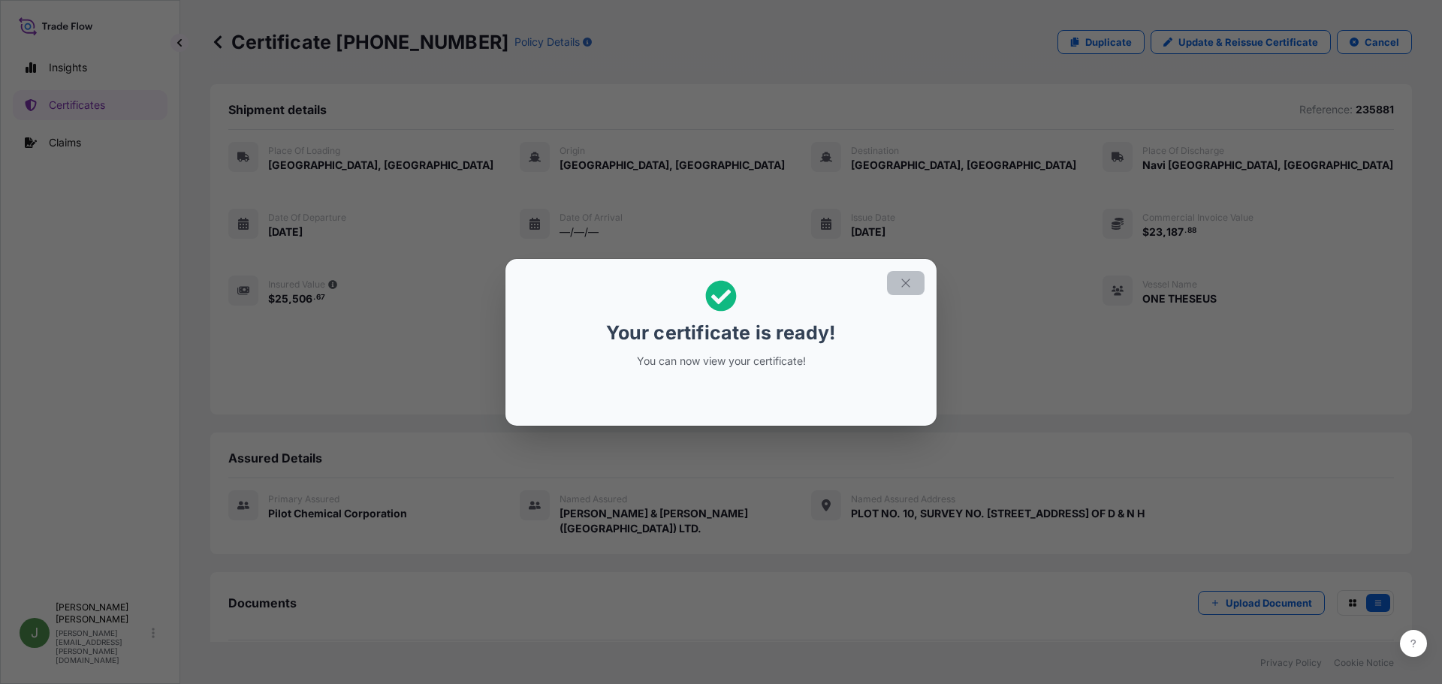
click at [904, 284] on icon "button" at bounding box center [905, 283] width 8 height 8
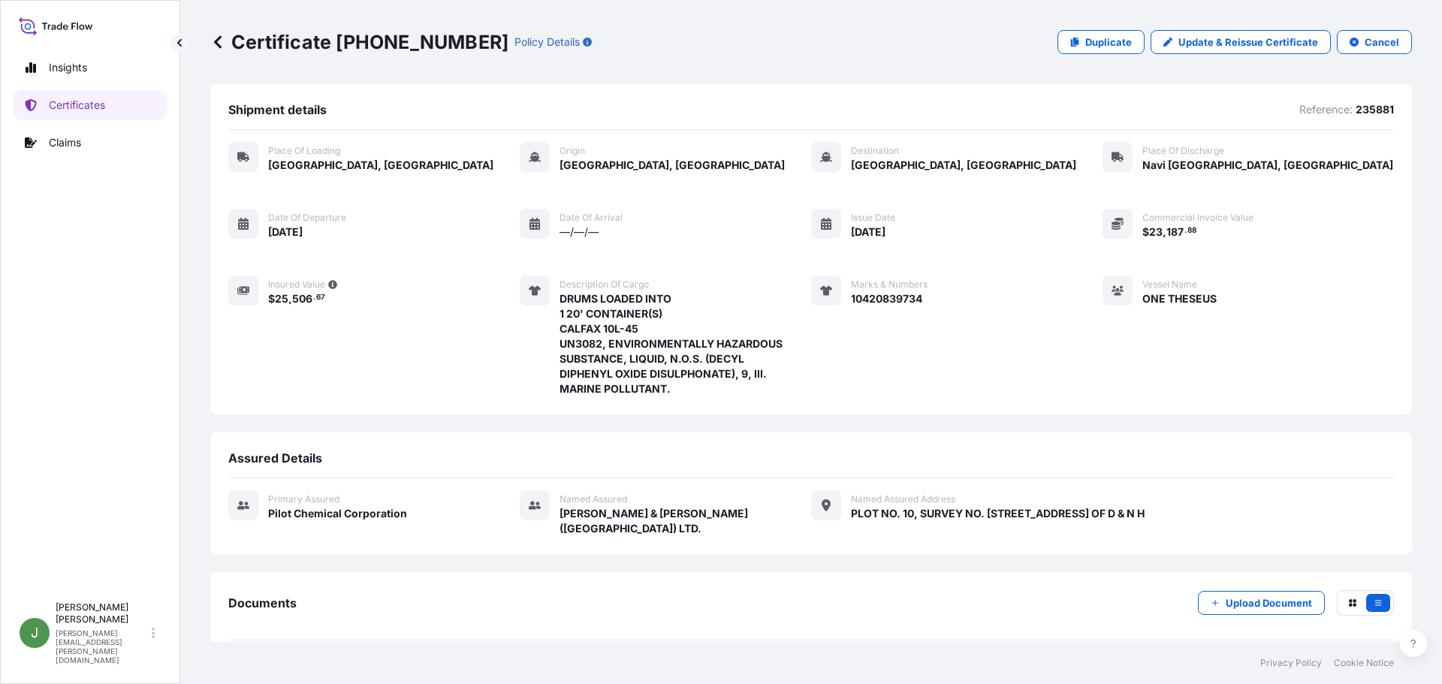
scroll to position [149, 0]
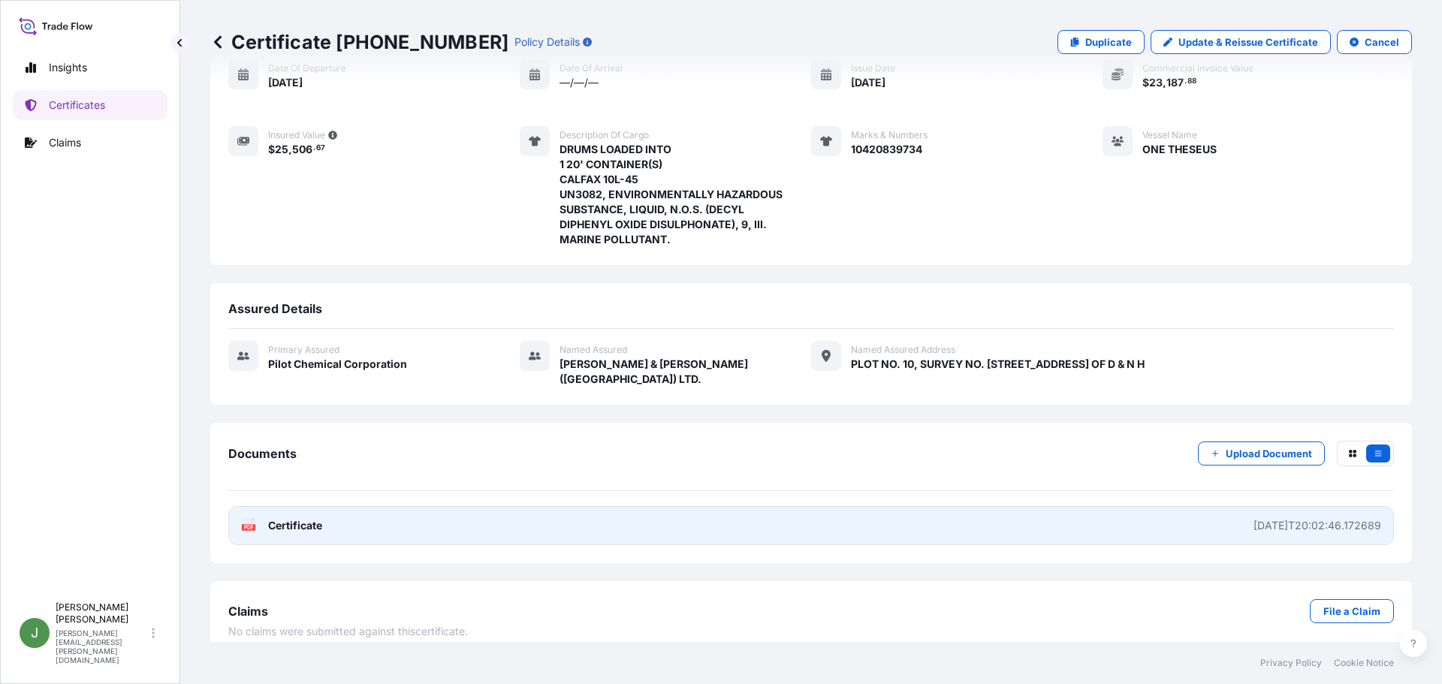
click at [1054, 507] on link "PDF Certificate [DATE]T20:02:46.172689" at bounding box center [811, 525] width 1166 height 39
